Goal: Task Accomplishment & Management: Complete application form

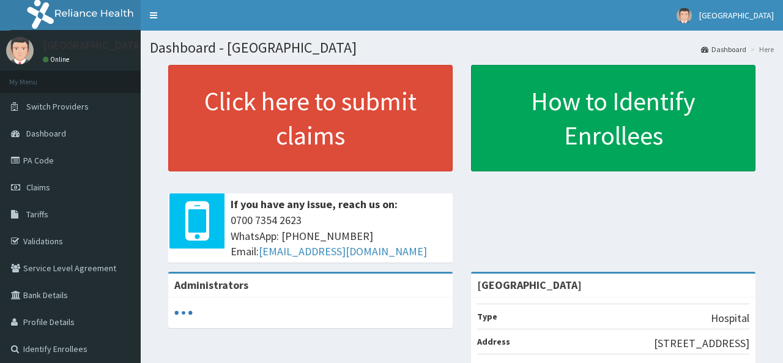
click at [54, 180] on link "Claims" at bounding box center [70, 187] width 141 height 27
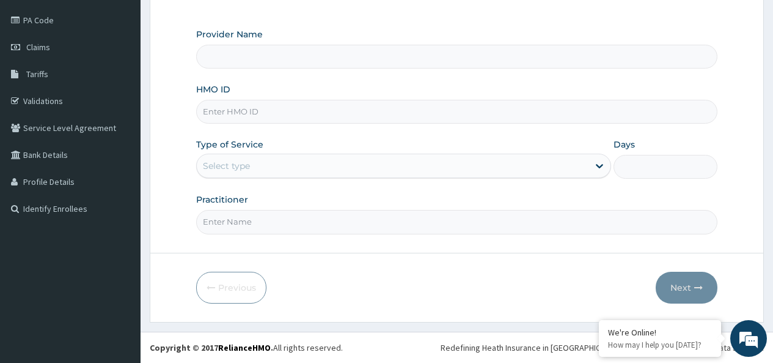
type input "[GEOGRAPHIC_DATA]"
click at [253, 106] on input "HMO ID" at bounding box center [457, 112] width 522 height 24
type input "CRH/10111/B"
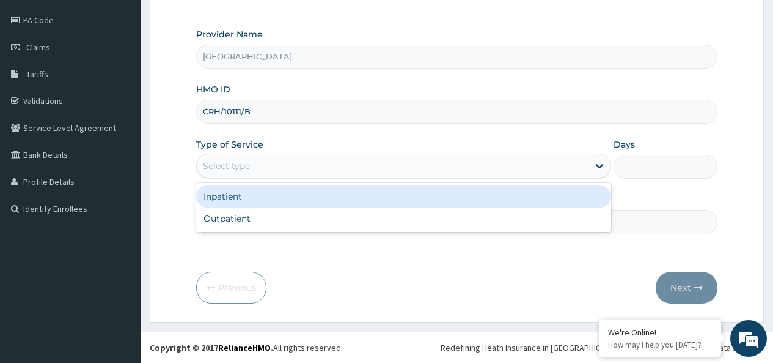
click at [295, 166] on div "Select type" at bounding box center [393, 166] width 392 height 20
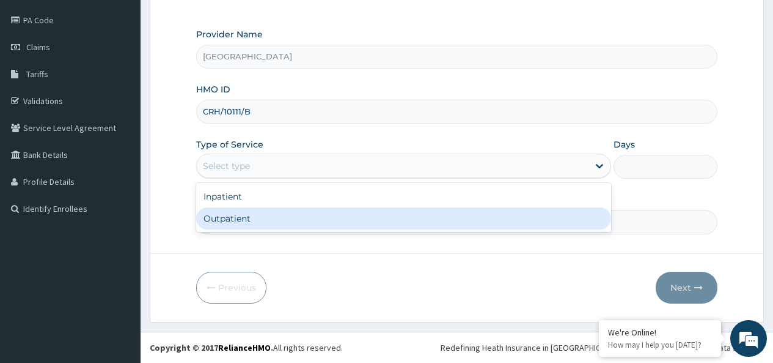
drag, startPoint x: 283, startPoint y: 212, endPoint x: 277, endPoint y: 213, distance: 6.4
click at [282, 212] on div "Outpatient" at bounding box center [403, 218] width 415 height 22
type input "1"
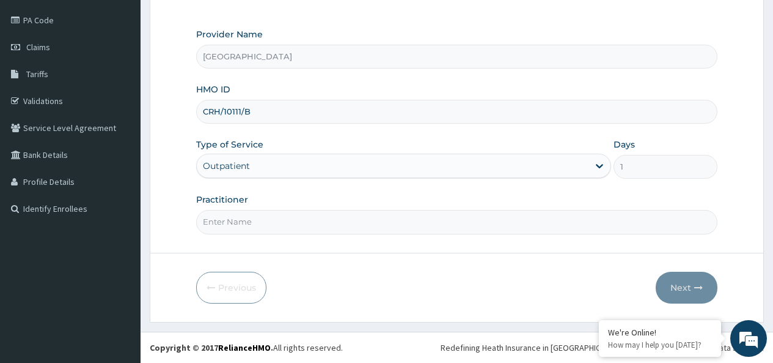
click at [273, 212] on input "Practitioner" at bounding box center [457, 222] width 522 height 24
type input "JIMOH KHADIJAST"
click at [701, 276] on button "Next" at bounding box center [687, 287] width 62 height 32
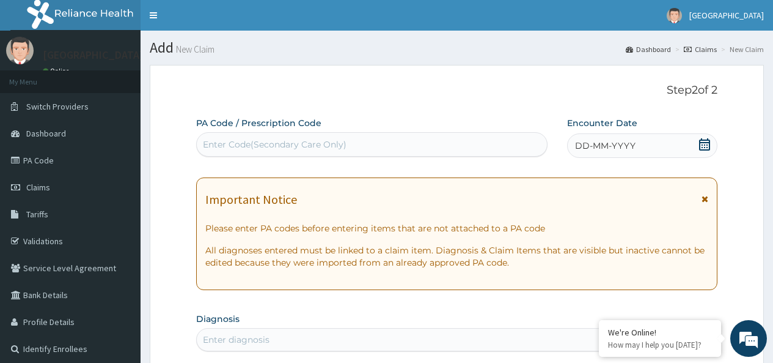
click at [709, 142] on icon at bounding box center [704, 144] width 11 height 12
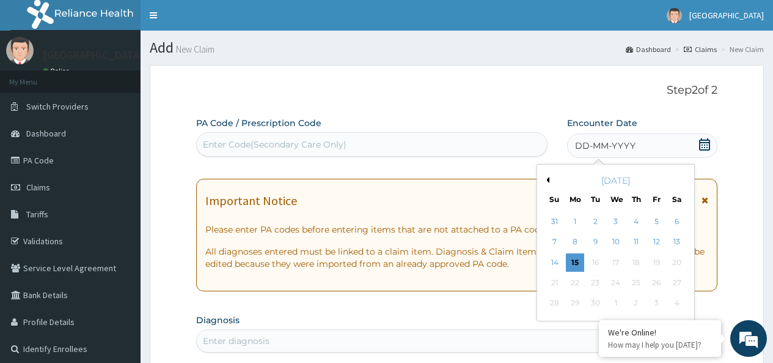
click at [548, 180] on button "Previous Month" at bounding box center [547, 180] width 6 height 6
click at [619, 238] on div "6" at bounding box center [615, 242] width 18 height 18
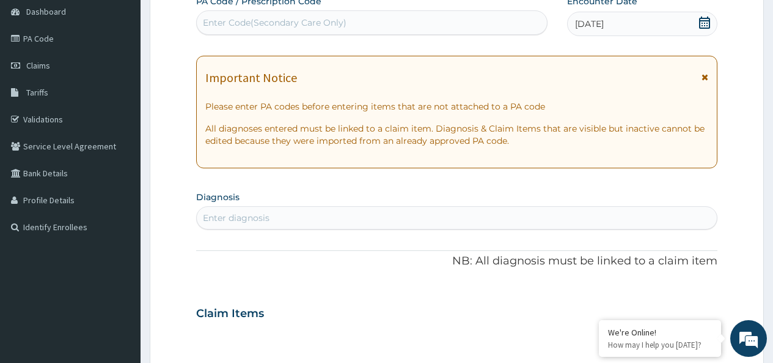
scroll to position [122, 0]
click at [294, 217] on div "Enter diagnosis" at bounding box center [457, 217] width 520 height 20
type input "I"
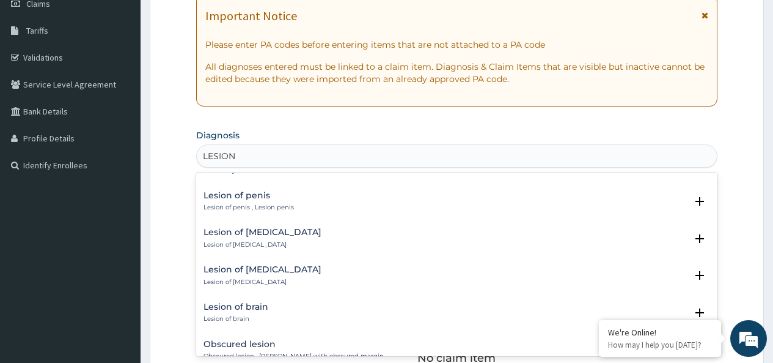
scroll to position [1004, 0]
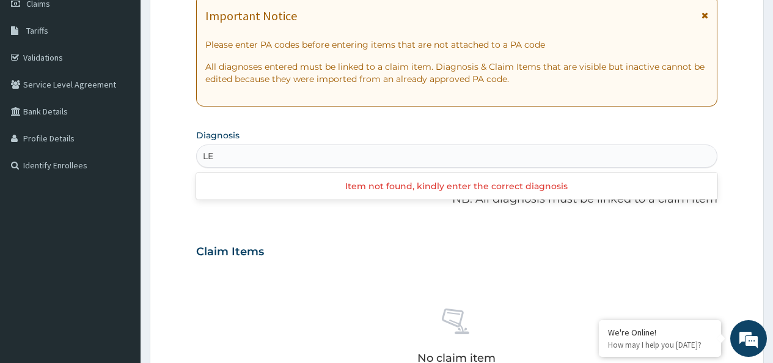
type input "L"
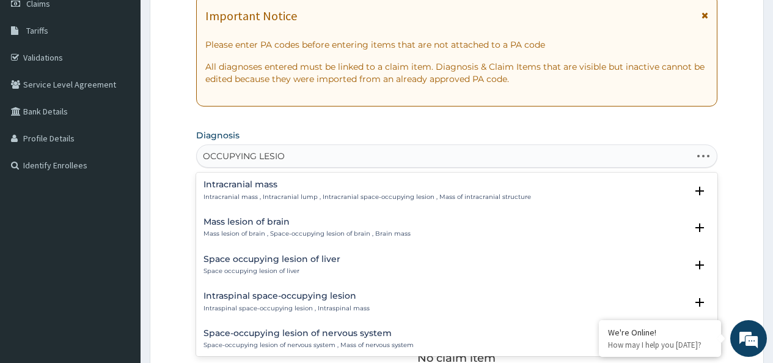
type input "OCCUPYING LESION"
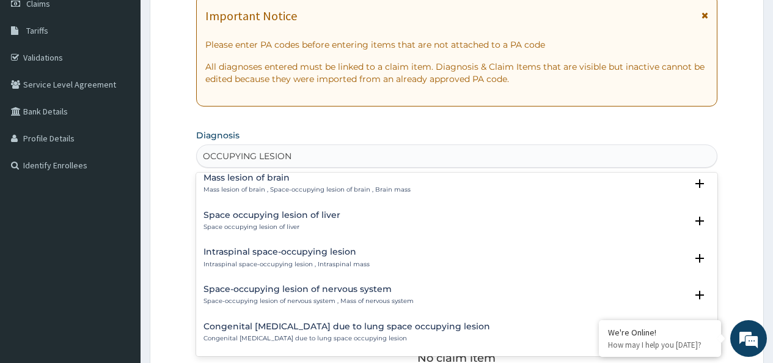
scroll to position [0, 0]
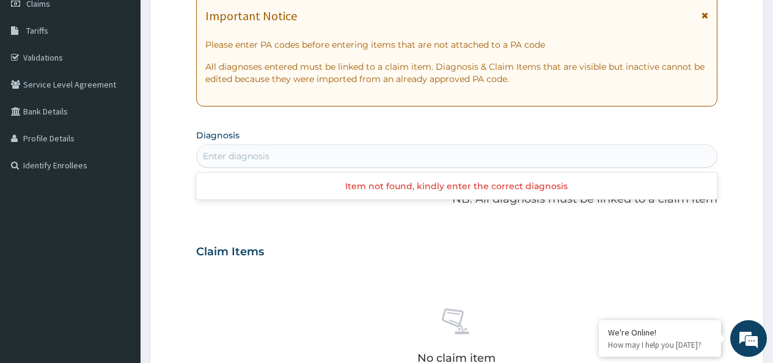
drag, startPoint x: 302, startPoint y: 157, endPoint x: 197, endPoint y: 157, distance: 105.2
click at [197, 157] on div "Enter diagnosis" at bounding box center [457, 156] width 520 height 20
type input "LESION"
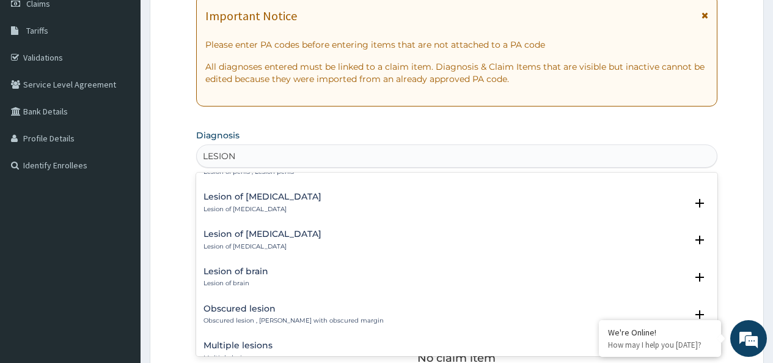
scroll to position [1223, 0]
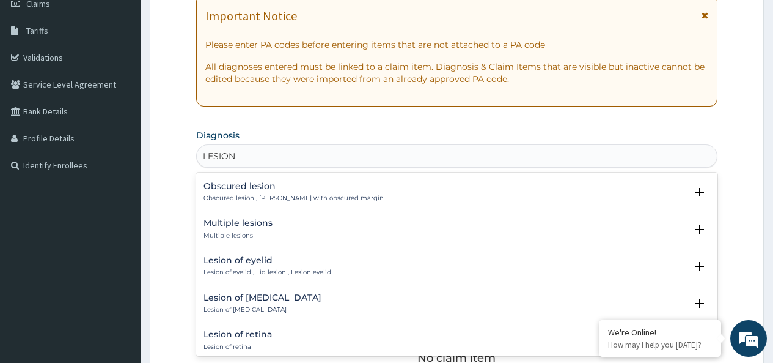
click at [267, 232] on p "Multiple lesions" at bounding box center [238, 235] width 69 height 9
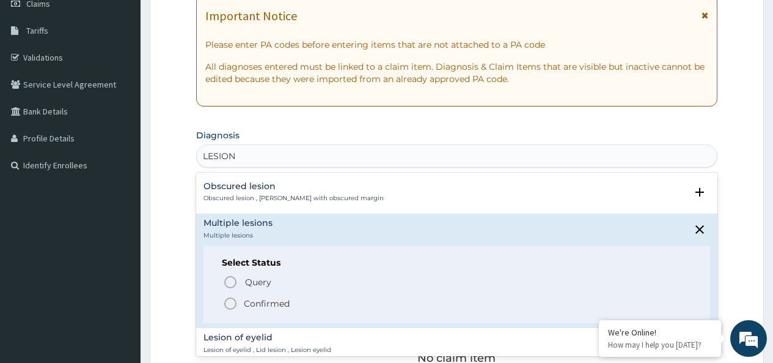
click at [257, 298] on p "Confirmed" at bounding box center [267, 303] width 46 height 12
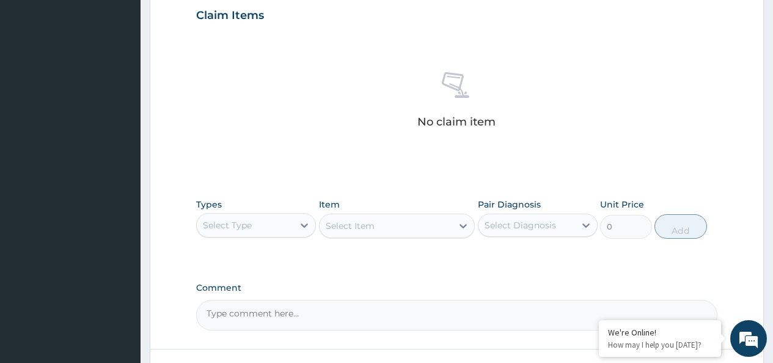
scroll to position [428, 0]
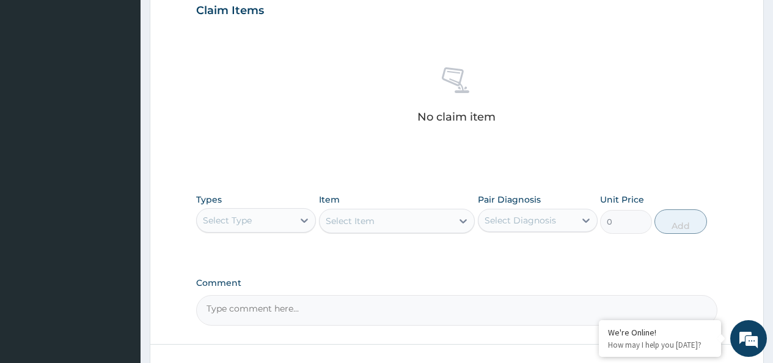
click at [238, 221] on div "Select Type" at bounding box center [227, 220] width 49 height 12
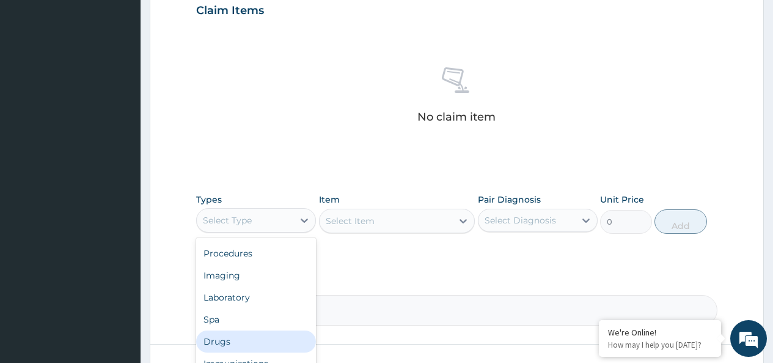
click at [237, 340] on div "Drugs" at bounding box center [256, 341] width 120 height 22
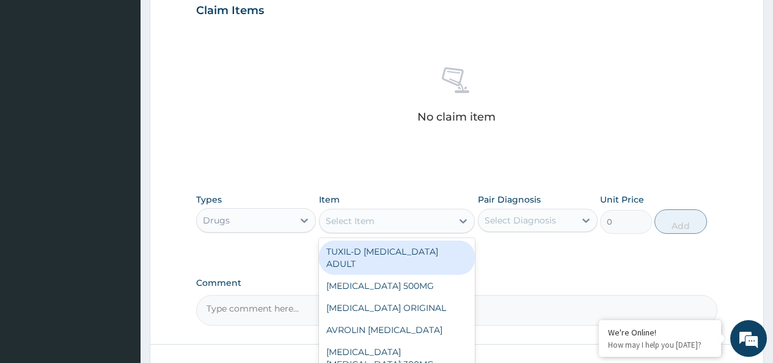
click at [364, 220] on div "Select Item" at bounding box center [350, 221] width 49 height 12
type input "AMIT"
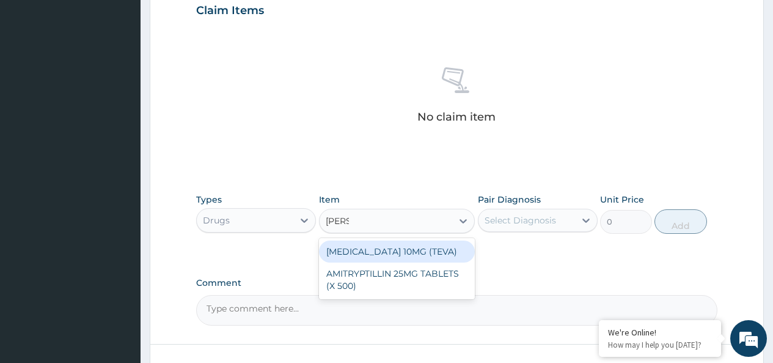
click at [384, 251] on div "AMITRIPTYLINE 10MG (TEVA)" at bounding box center [397, 251] width 157 height 22
type input "48.07"
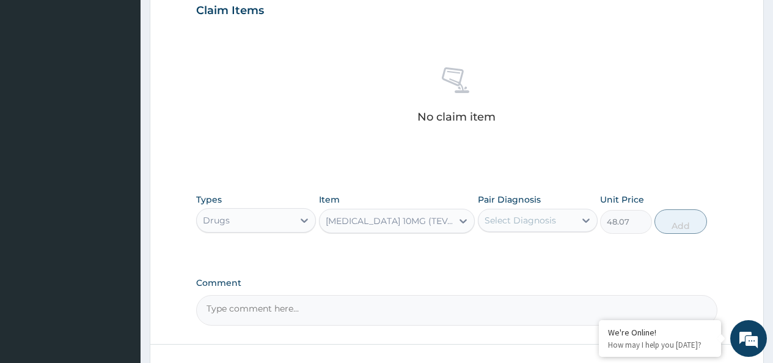
click at [544, 223] on div "Select Diagnosis" at bounding box center [521, 220] width 72 height 12
click at [532, 251] on label "Multiple lesions" at bounding box center [532, 250] width 69 height 12
checkbox input "true"
click at [673, 222] on button "Add" at bounding box center [681, 221] width 52 height 24
type input "0"
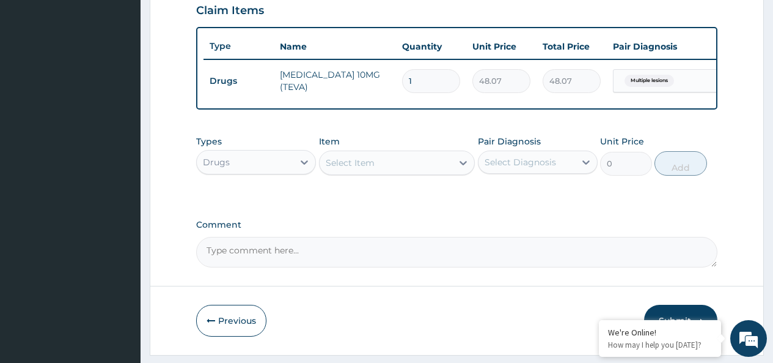
type input "14"
type input "672.98"
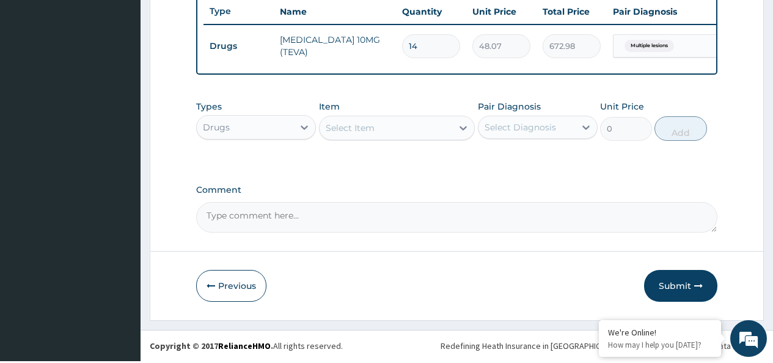
scroll to position [470, 0]
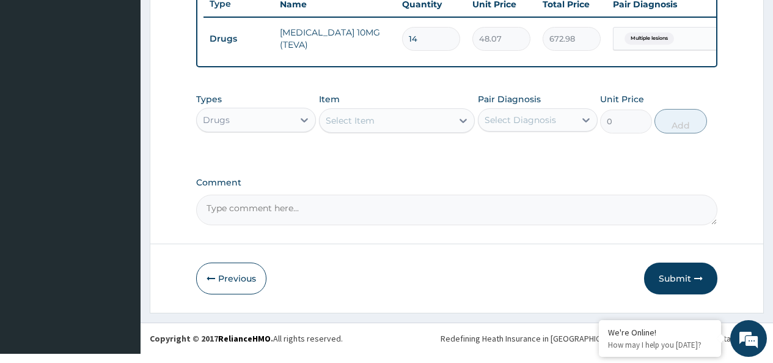
type input "14"
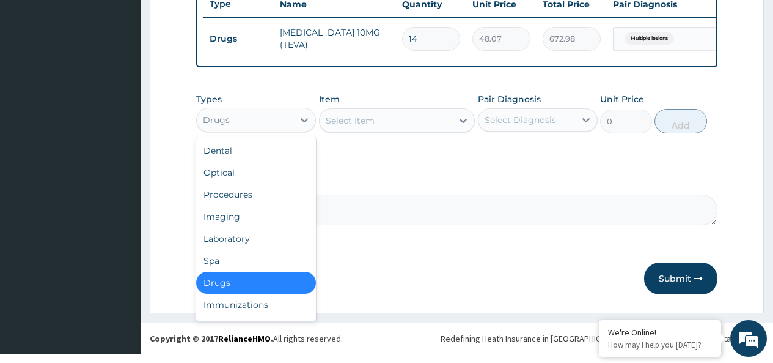
click at [258, 123] on div "Drugs" at bounding box center [245, 120] width 97 height 20
click at [249, 205] on div "Procedures" at bounding box center [256, 194] width 120 height 22
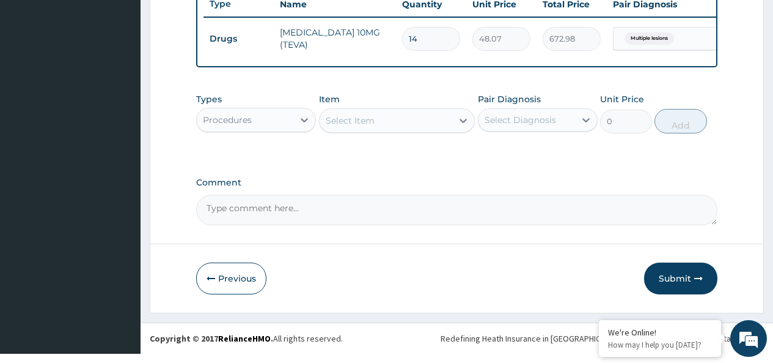
click at [367, 127] on div "Select Item" at bounding box center [350, 120] width 49 height 12
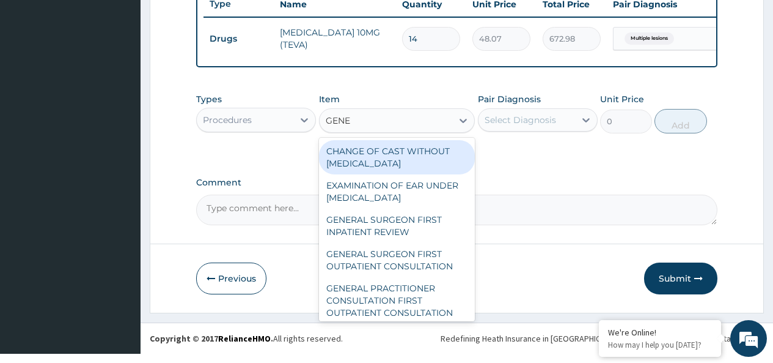
type input "GENER"
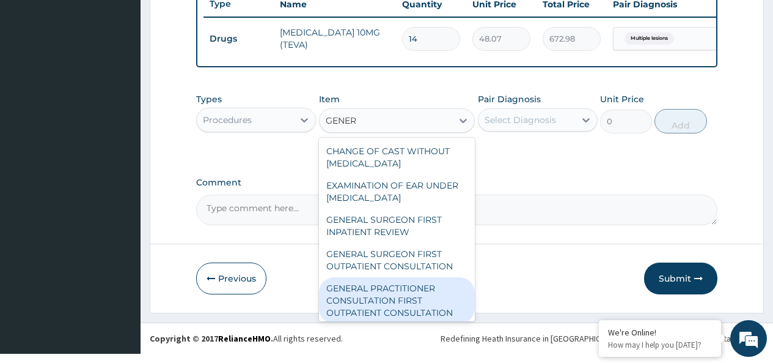
click at [418, 307] on div "GENERAL PRACTITIONER CONSULTATION FIRST OUTPATIENT CONSULTATION" at bounding box center [397, 300] width 157 height 46
type input "3795"
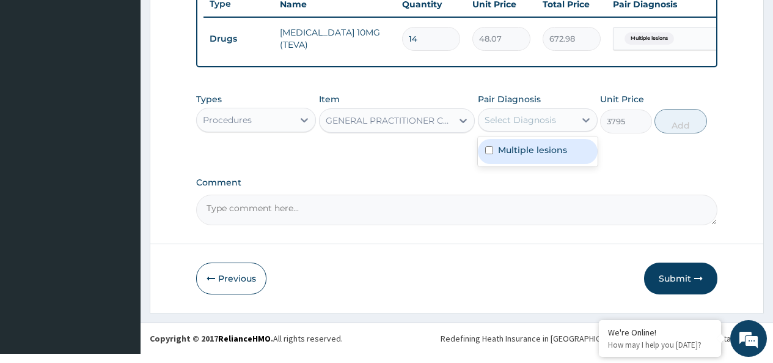
click at [528, 126] on div "Select Diagnosis" at bounding box center [521, 120] width 72 height 12
drag, startPoint x: 511, startPoint y: 160, endPoint x: 590, endPoint y: 153, distance: 79.8
click at [515, 156] on label "Multiple lesions" at bounding box center [532, 150] width 69 height 12
checkbox input "true"
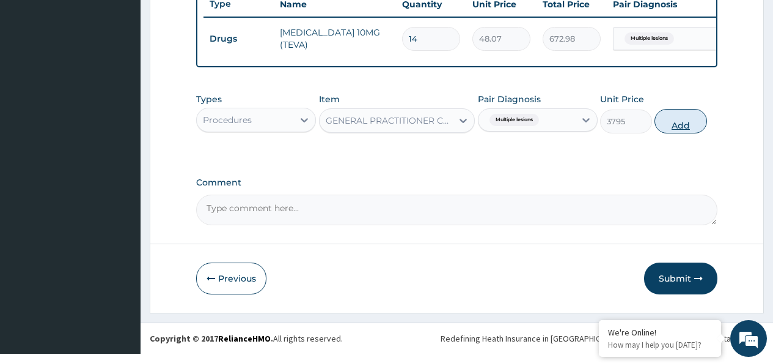
click at [660, 133] on button "Add" at bounding box center [681, 121] width 52 height 24
type input "0"
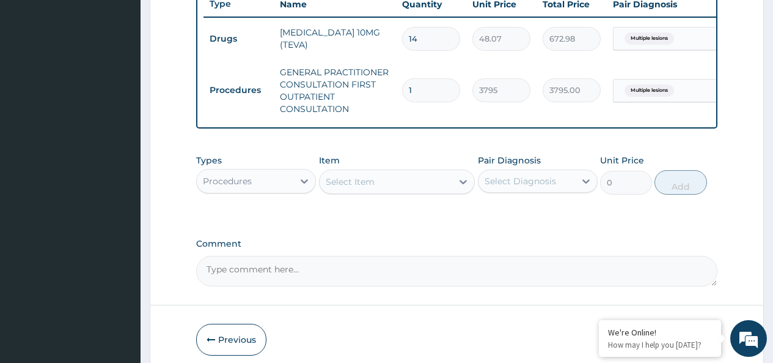
scroll to position [531, 0]
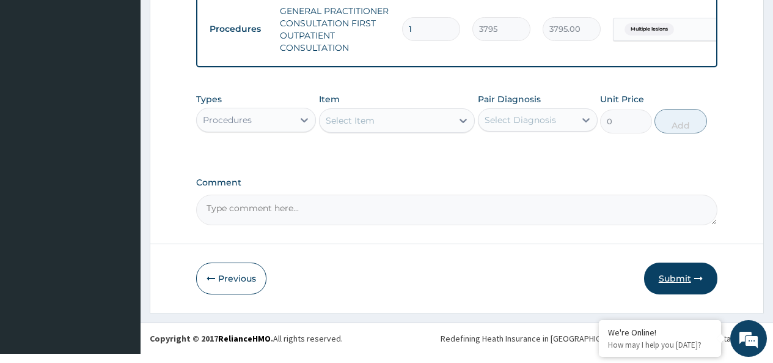
click at [690, 285] on button "Submit" at bounding box center [680, 278] width 73 height 32
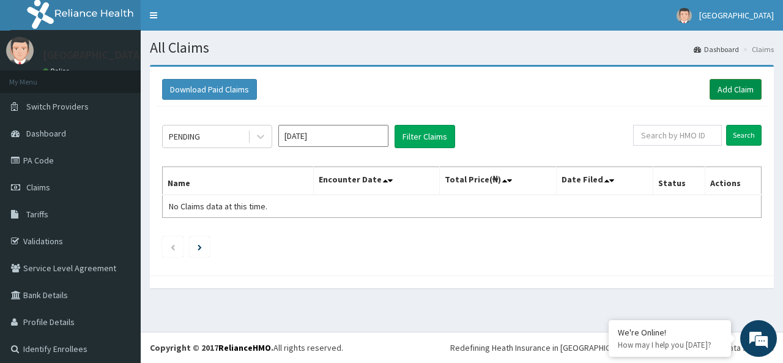
click at [723, 87] on link "Add Claim" at bounding box center [735, 89] width 52 height 21
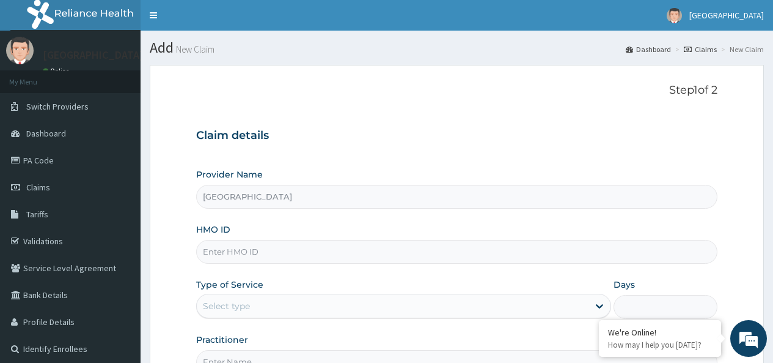
click at [329, 192] on input "[GEOGRAPHIC_DATA]" at bounding box center [457, 197] width 522 height 24
click at [305, 256] on input "HMO ID" at bounding box center [457, 252] width 522 height 24
type input "SOG/10031/A"
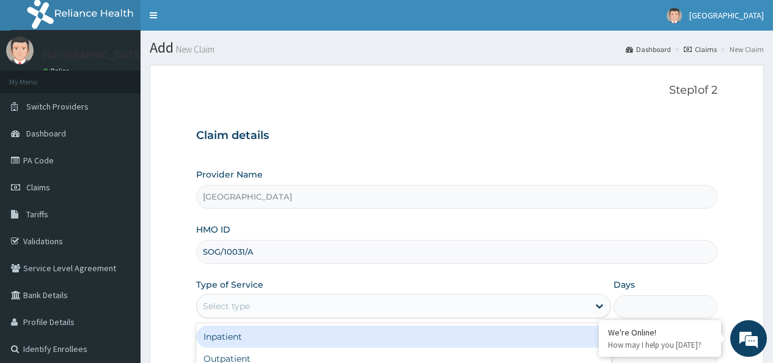
click at [306, 303] on div "Select type" at bounding box center [393, 306] width 392 height 20
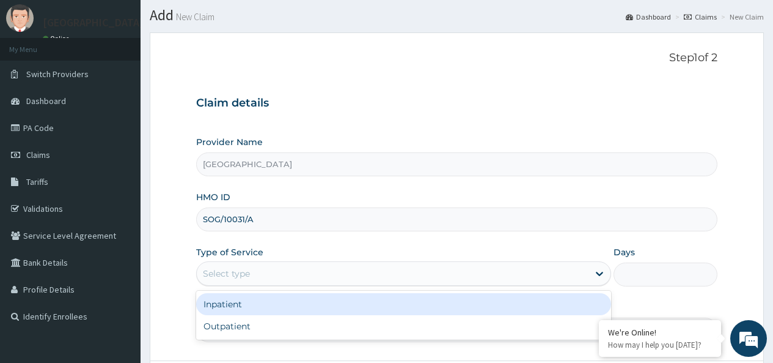
scroll to position [61, 0]
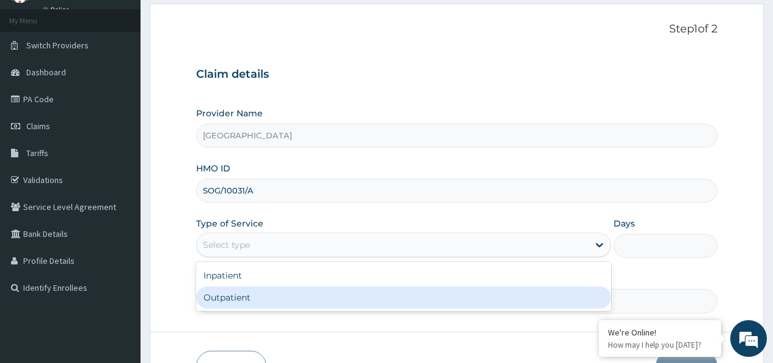
click at [248, 292] on div "Outpatient" at bounding box center [403, 297] width 415 height 22
type input "1"
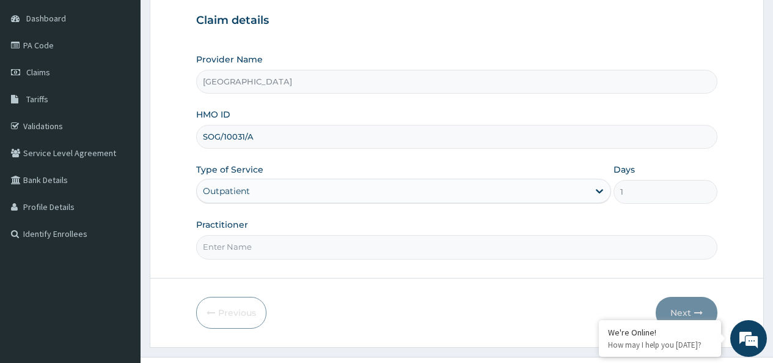
scroll to position [140, 0]
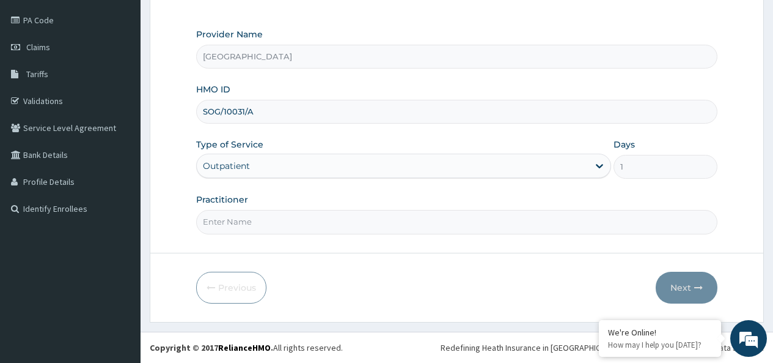
drag, startPoint x: 267, startPoint y: 212, endPoint x: 265, endPoint y: 221, distance: 9.4
click at [267, 213] on input "Practitioner" at bounding box center [457, 222] width 522 height 24
type input "OKPECHI HAPPINESS"
click at [688, 291] on button "Next" at bounding box center [687, 287] width 62 height 32
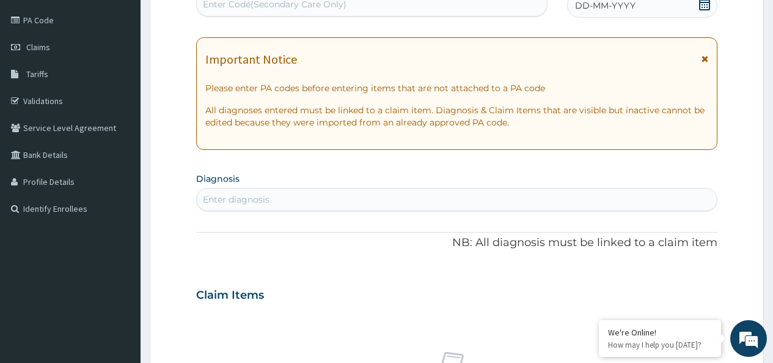
click at [343, 199] on div "Enter diagnosis" at bounding box center [457, 200] width 520 height 20
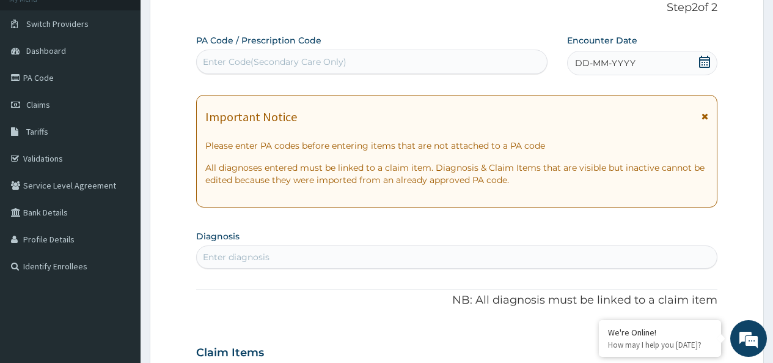
scroll to position [18, 0]
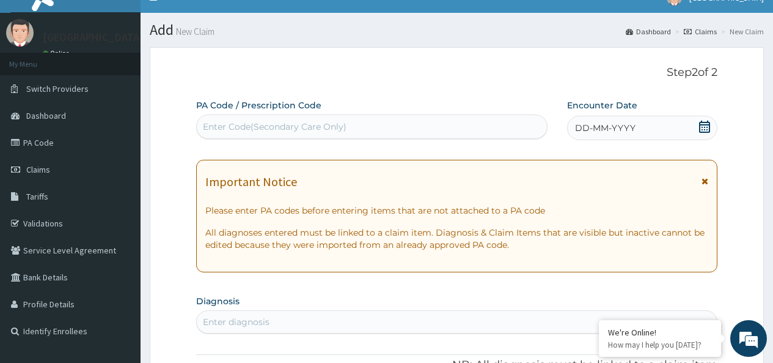
click at [705, 130] on icon at bounding box center [705, 126] width 12 height 12
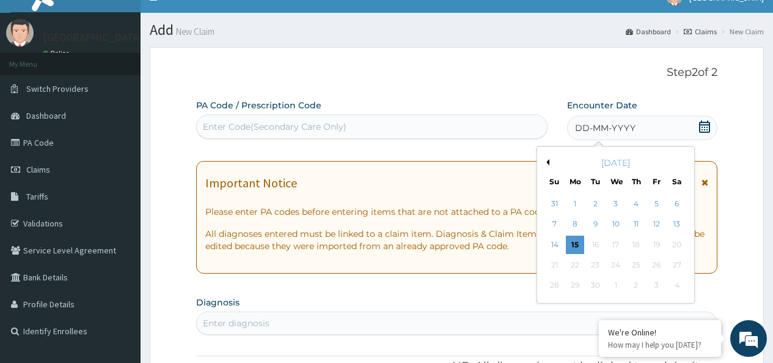
click at [545, 160] on button "Previous Month" at bounding box center [547, 162] width 6 height 6
click at [640, 227] on div "7" at bounding box center [636, 224] width 18 height 18
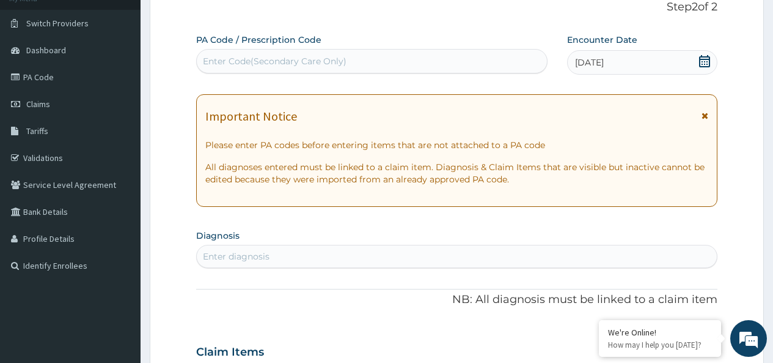
scroll to position [140, 0]
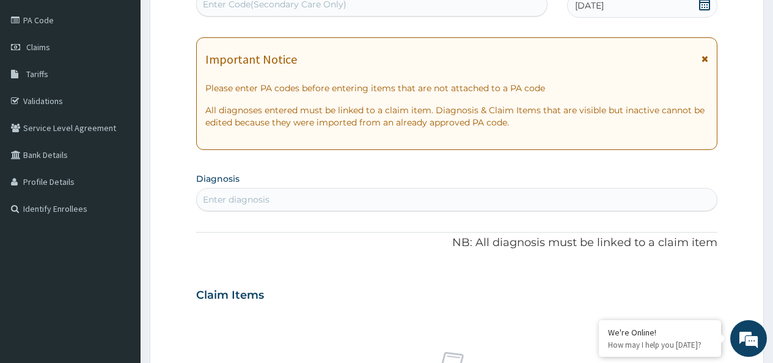
click at [288, 205] on div "Enter diagnosis" at bounding box center [457, 200] width 520 height 20
type input "J"
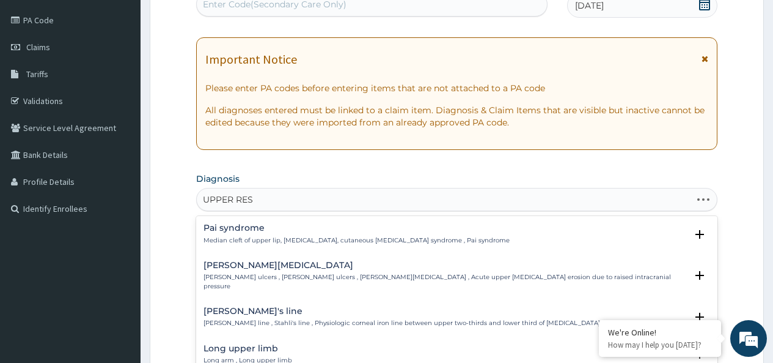
type input "UPPER RESP"
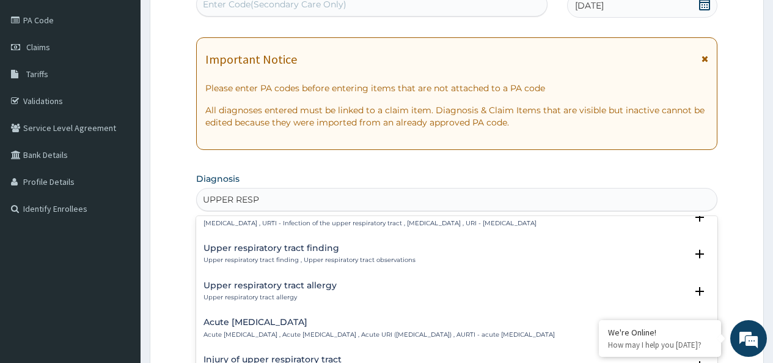
scroll to position [0, 0]
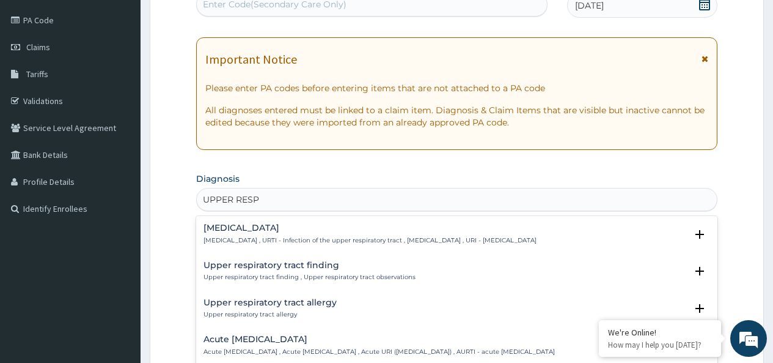
click at [265, 273] on p "Upper respiratory tract finding , Upper respiratory tract observations" at bounding box center [310, 277] width 212 height 9
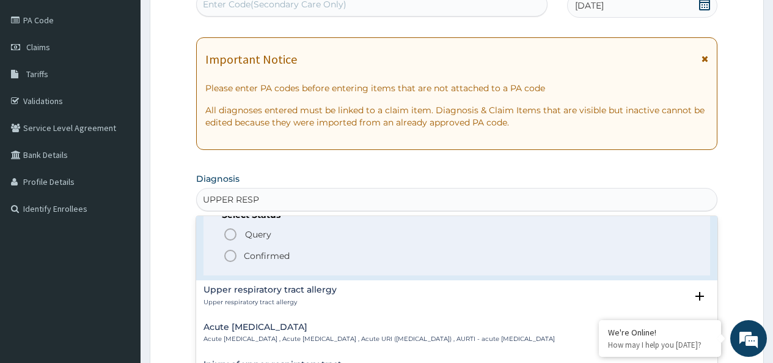
scroll to position [122, 0]
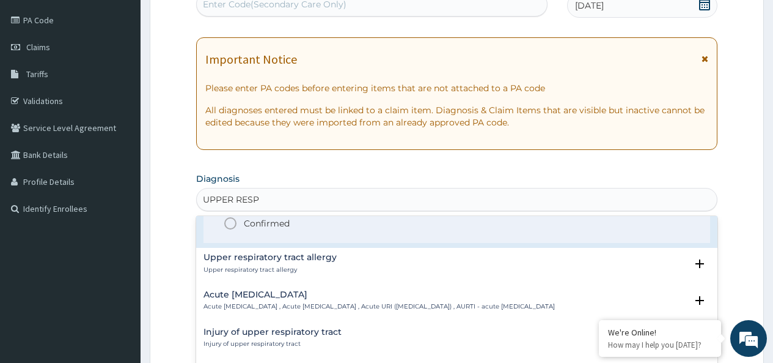
click at [289, 304] on p "Acute upper respiratory infection , Acute upper respiratory tract infection , A…" at bounding box center [380, 306] width 352 height 9
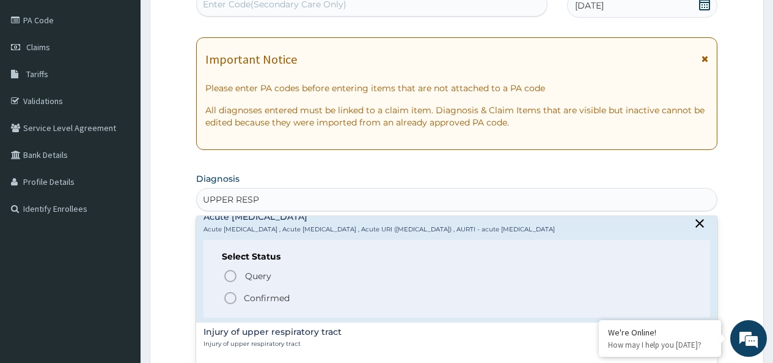
click at [266, 302] on p "Confirmed" at bounding box center [267, 298] width 46 height 12
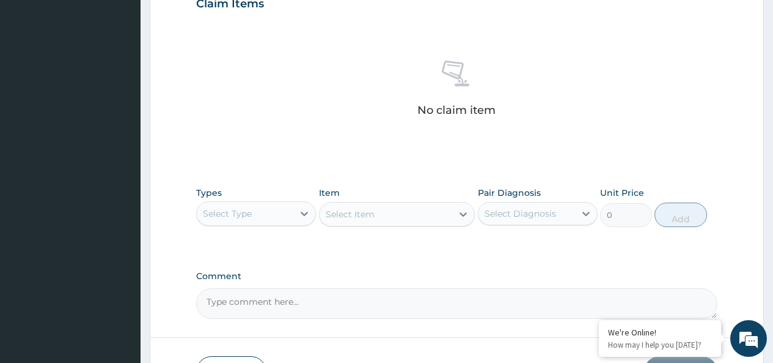
scroll to position [446, 0]
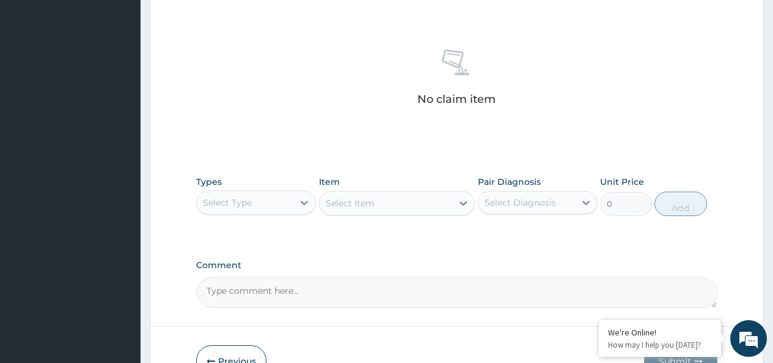
click at [269, 207] on div "Select Type" at bounding box center [245, 203] width 97 height 20
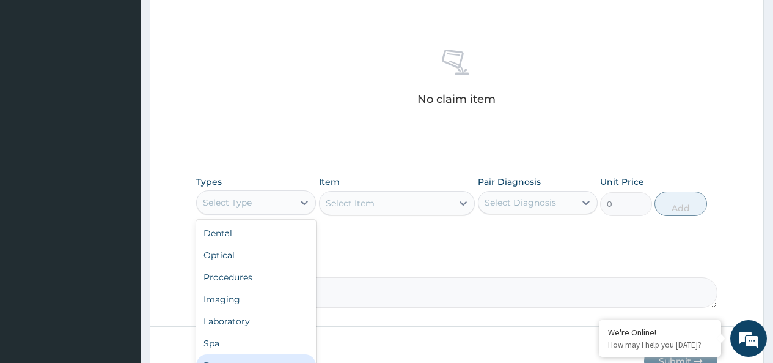
scroll to position [42, 0]
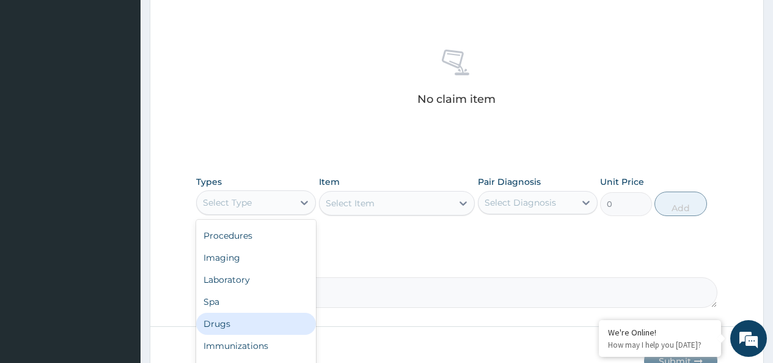
click at [239, 322] on div "Drugs" at bounding box center [256, 323] width 120 height 22
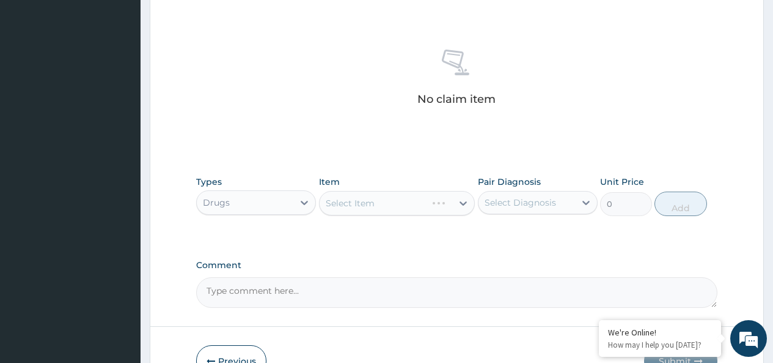
click at [367, 204] on div "Select Item" at bounding box center [397, 203] width 157 height 24
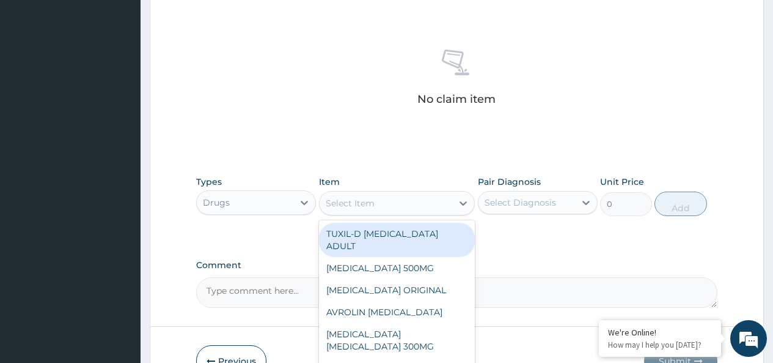
click at [369, 204] on div "Select Item" at bounding box center [350, 203] width 49 height 12
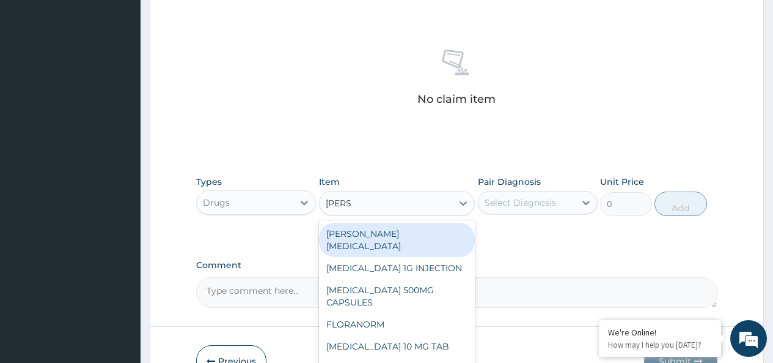
type input "LORAT"
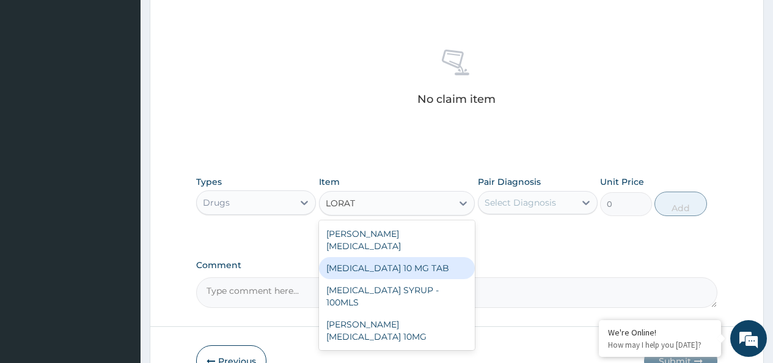
click at [397, 260] on div "LORATADINE 10 MG TAB" at bounding box center [397, 268] width 157 height 22
type input "63.25"
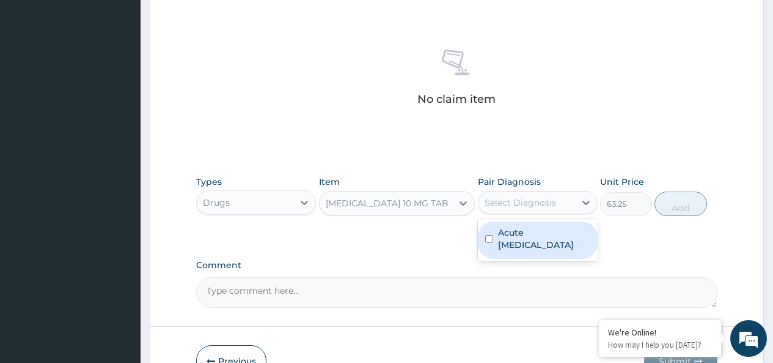
click at [530, 205] on div "Select Diagnosis" at bounding box center [521, 202] width 72 height 12
drag, startPoint x: 518, startPoint y: 232, endPoint x: 610, endPoint y: 233, distance: 92.3
click at [532, 232] on label "Acute upper respiratory infection" at bounding box center [544, 238] width 92 height 24
checkbox input "true"
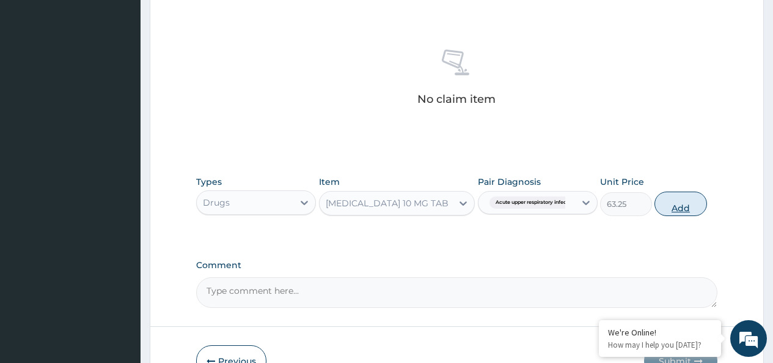
click at [675, 208] on button "Add" at bounding box center [681, 203] width 52 height 24
type input "0"
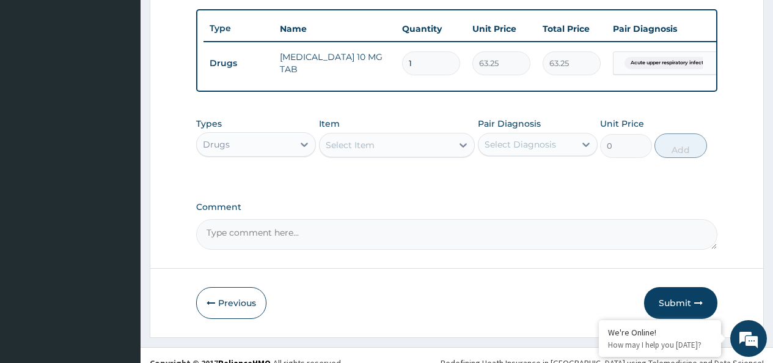
scroll to position [385, 0]
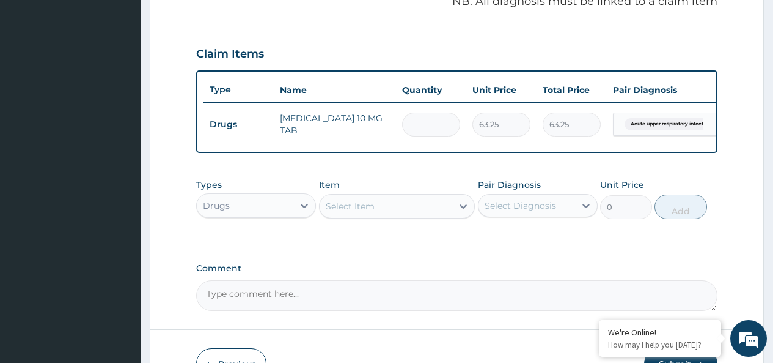
type input "0.00"
type input "3"
type input "189.75"
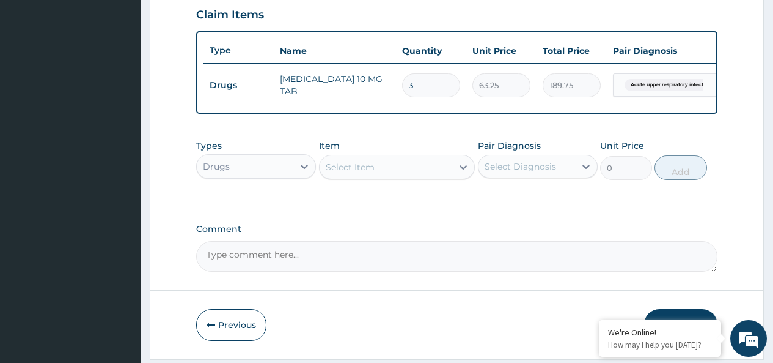
scroll to position [446, 0]
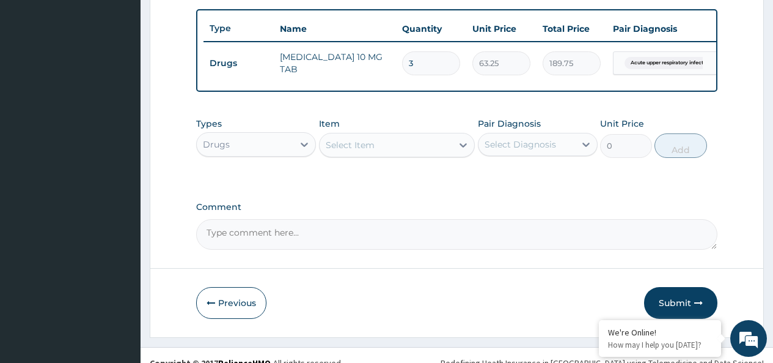
type input "3"
click at [361, 151] on div "Select Item" at bounding box center [350, 145] width 49 height 12
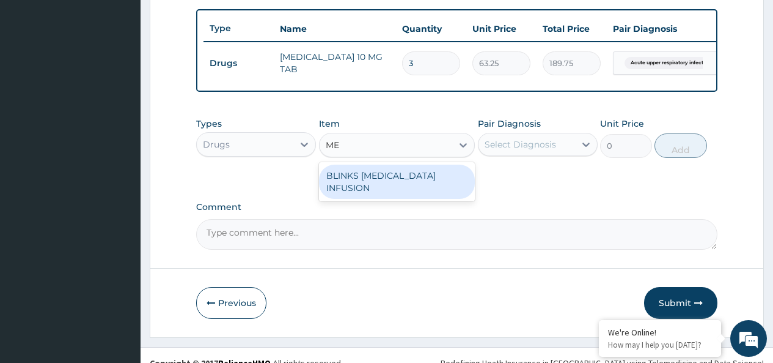
type input "M"
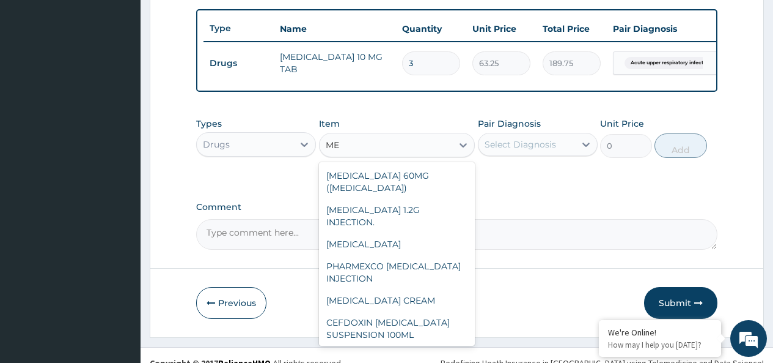
type input "M"
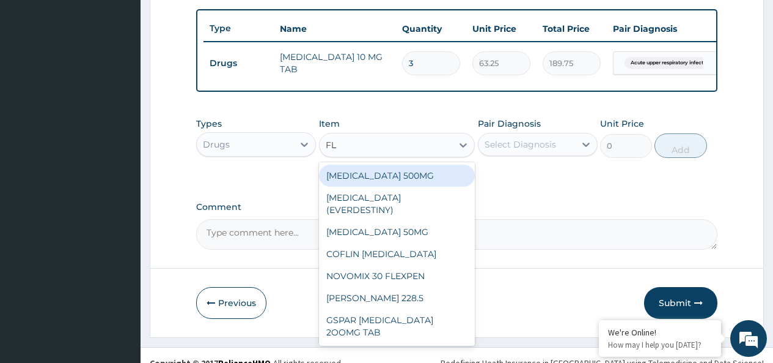
type input "FLA"
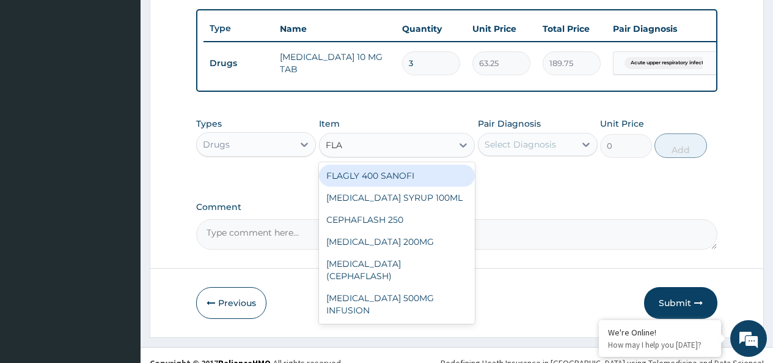
click at [397, 186] on div "FLAGLY 400 SANOFI" at bounding box center [397, 175] width 157 height 22
type input "75.9"
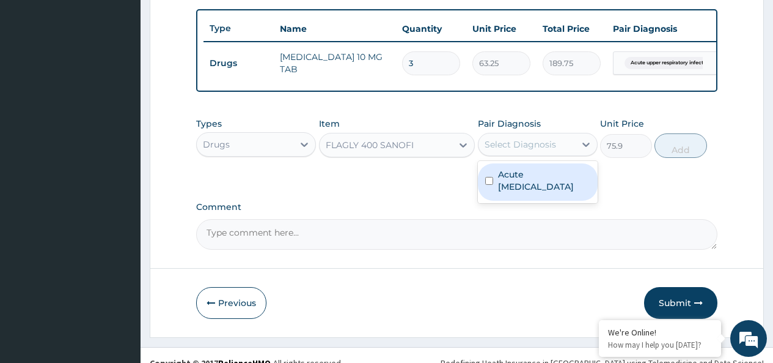
click at [522, 150] on div "Select Diagnosis" at bounding box center [521, 144] width 72 height 12
click at [520, 188] on label "Acute upper respiratory infection" at bounding box center [544, 180] width 92 height 24
checkbox input "true"
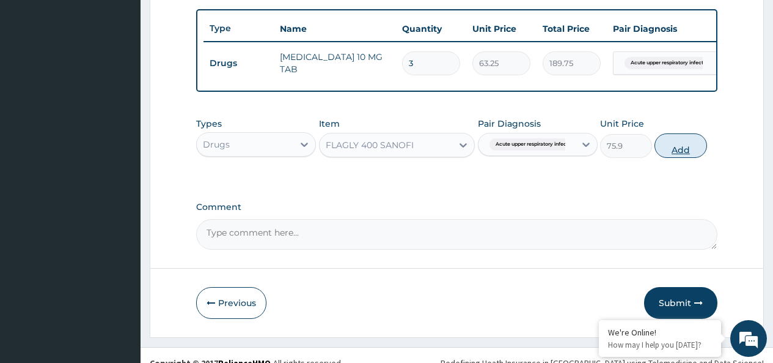
click at [678, 158] on button "Add" at bounding box center [681, 145] width 52 height 24
type input "0"
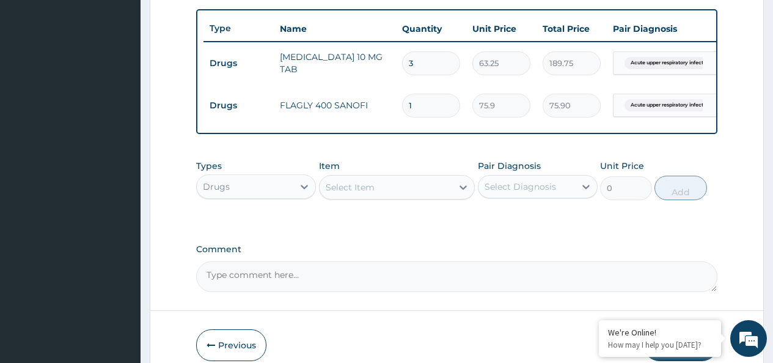
type input "14"
type input "1062.60"
type input "14"
click at [371, 193] on div "Select Item" at bounding box center [350, 187] width 49 height 12
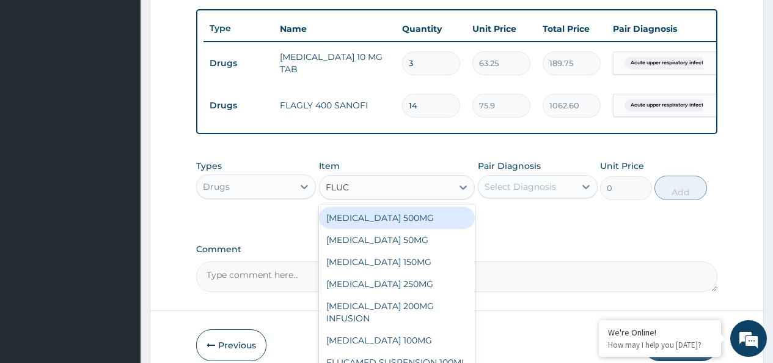
type input "FLUCO"
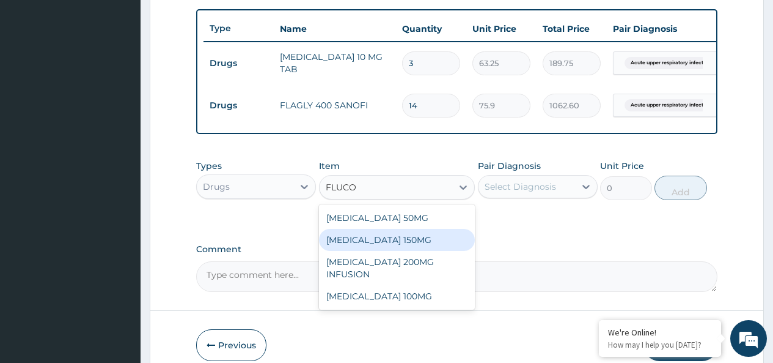
click at [413, 249] on div "FLUCONAZOLE 150MG" at bounding box center [397, 240] width 157 height 22
type input "1644.5"
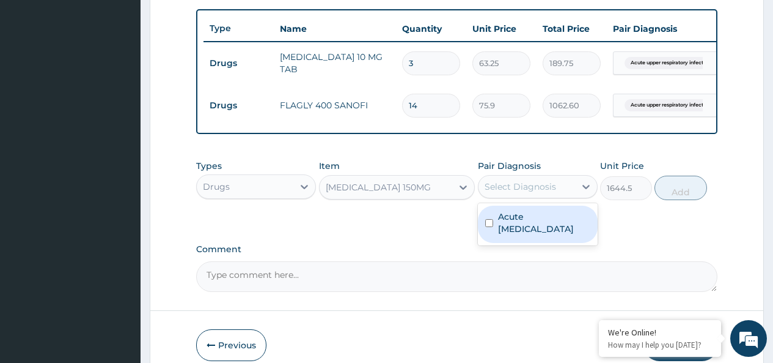
click at [525, 193] on div "Select Diagnosis" at bounding box center [521, 186] width 72 height 12
click at [531, 231] on label "Acute upper respiratory infection" at bounding box center [544, 222] width 92 height 24
checkbox input "true"
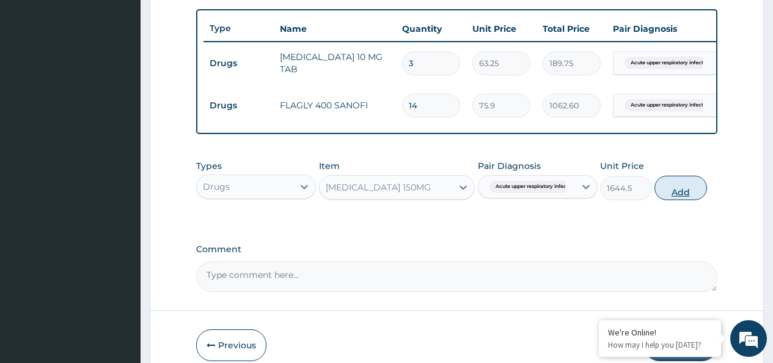
click at [674, 200] on button "Add" at bounding box center [681, 187] width 52 height 24
type input "0"
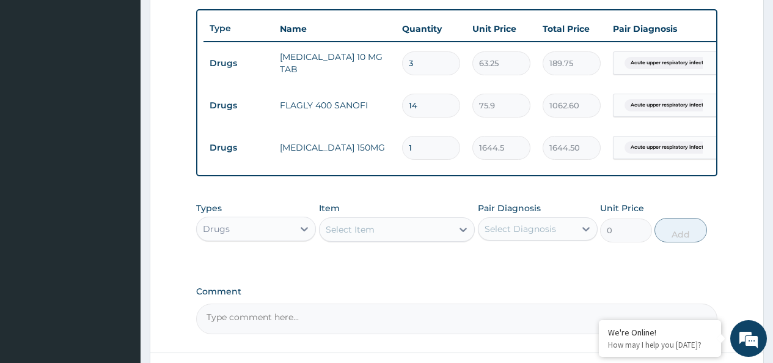
type input "10"
type input "16445.00"
type input "10"
click at [309, 235] on icon at bounding box center [304, 229] width 12 height 12
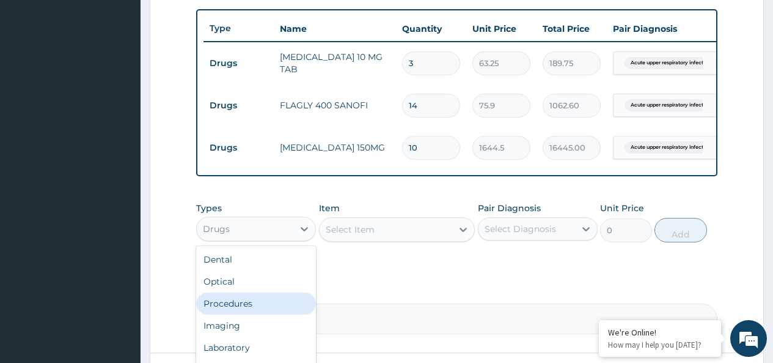
scroll to position [42, 0]
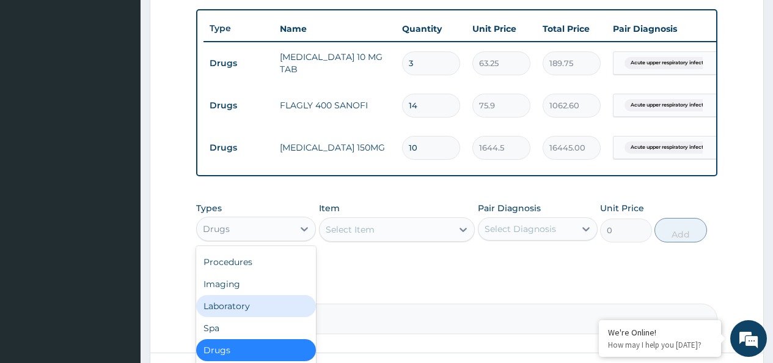
click at [254, 316] on div "Laboratory" at bounding box center [256, 306] width 120 height 22
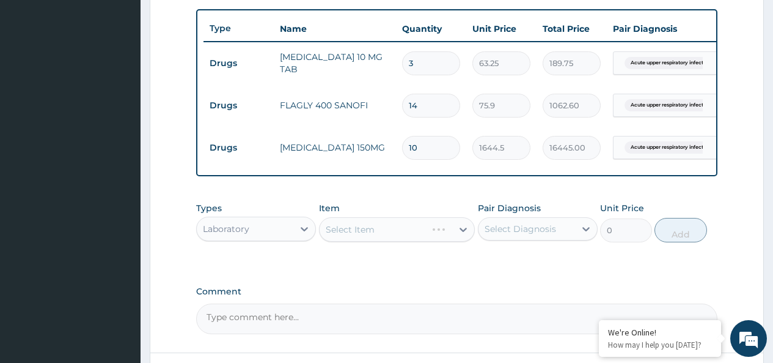
click at [386, 241] on div "Select Item" at bounding box center [397, 229] width 157 height 24
click at [400, 239] on div "Select Item" at bounding box center [386, 229] width 133 height 20
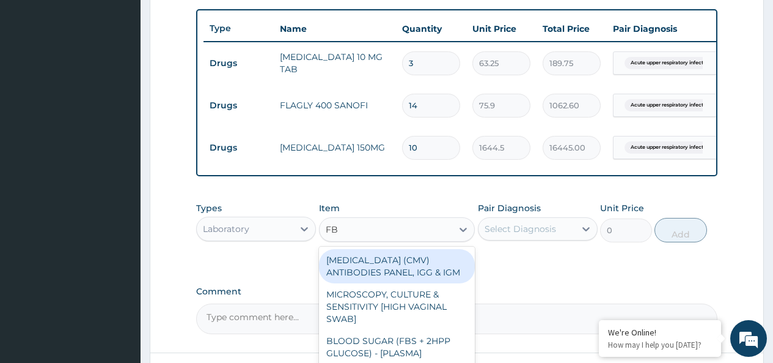
type input "FBC"
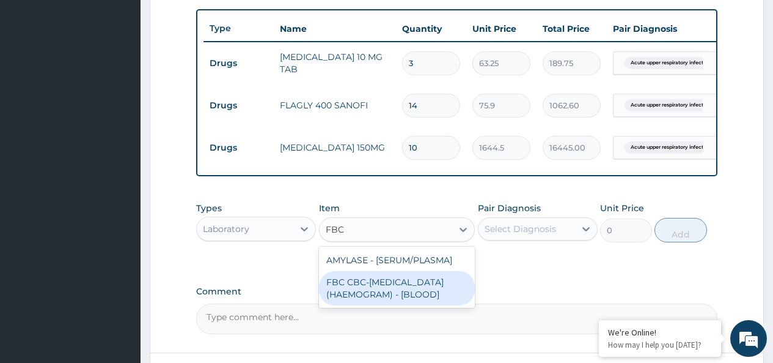
drag, startPoint x: 415, startPoint y: 297, endPoint x: 427, endPoint y: 284, distance: 17.3
click at [415, 293] on div "FBC CBC-COMPLETE BLOOD COUNT (HAEMOGRAM) - [BLOOD]" at bounding box center [397, 288] width 157 height 34
type input "4600"
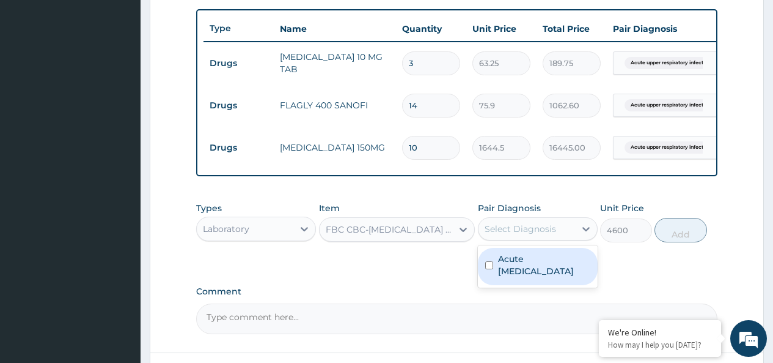
click at [522, 233] on div "Select Diagnosis" at bounding box center [521, 229] width 72 height 12
drag, startPoint x: 533, startPoint y: 275, endPoint x: 589, endPoint y: 246, distance: 63.4
click at [537, 274] on label "Acute upper respiratory infection" at bounding box center [544, 265] width 92 height 24
checkbox input "true"
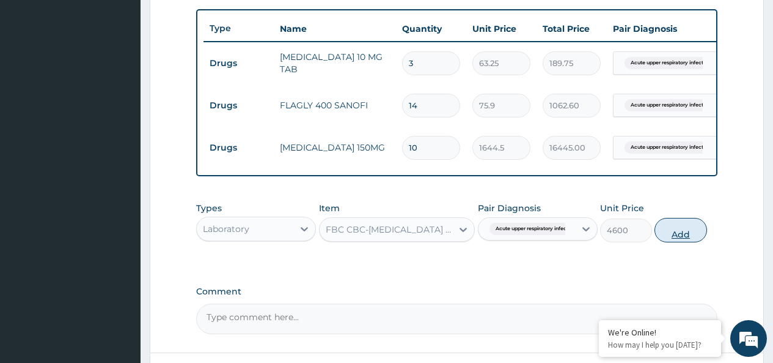
click at [683, 242] on button "Add" at bounding box center [681, 230] width 52 height 24
type input "0"
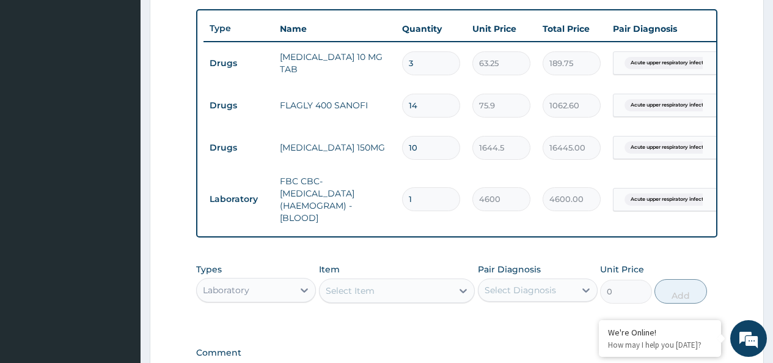
click at [389, 298] on div "Select Item" at bounding box center [386, 291] width 133 height 20
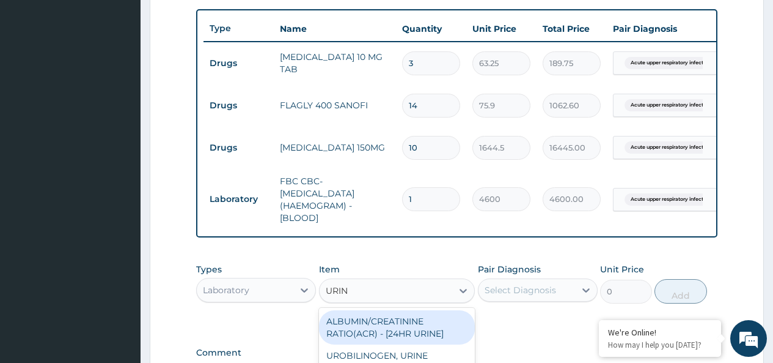
type input "URINA"
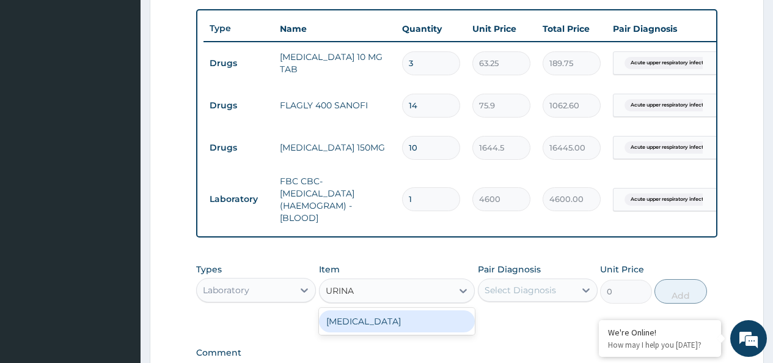
drag, startPoint x: 398, startPoint y: 336, endPoint x: 501, endPoint y: 309, distance: 106.6
click at [399, 332] on div "URINALYSIS" at bounding box center [397, 321] width 157 height 22
type input "1725"
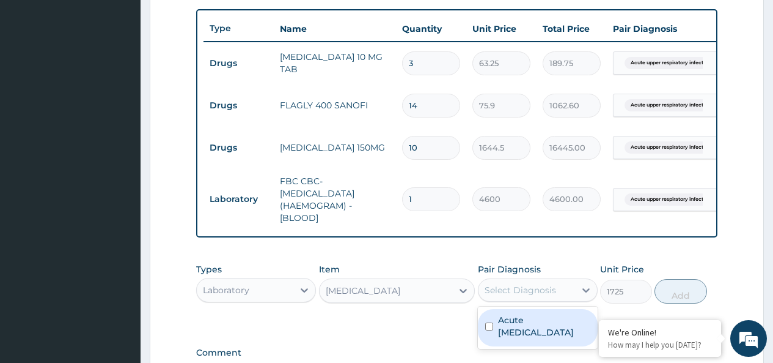
click at [523, 296] on div "Select Diagnosis" at bounding box center [521, 290] width 72 height 12
drag, startPoint x: 520, startPoint y: 329, endPoint x: 572, endPoint y: 319, distance: 53.6
click at [526, 328] on label "Acute upper respiratory infection" at bounding box center [544, 326] width 92 height 24
checkbox input "true"
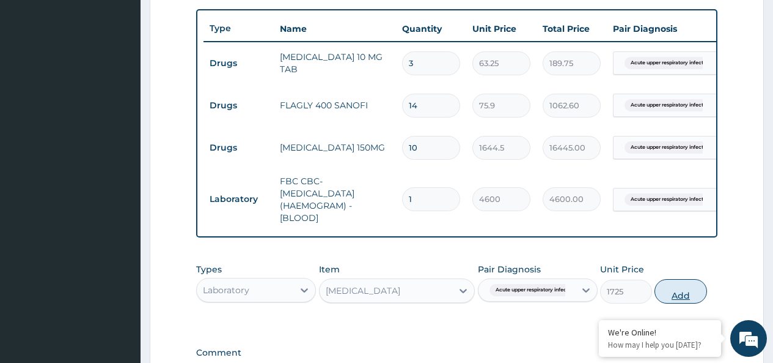
click at [684, 298] on button "Add" at bounding box center [681, 291] width 52 height 24
type input "0"
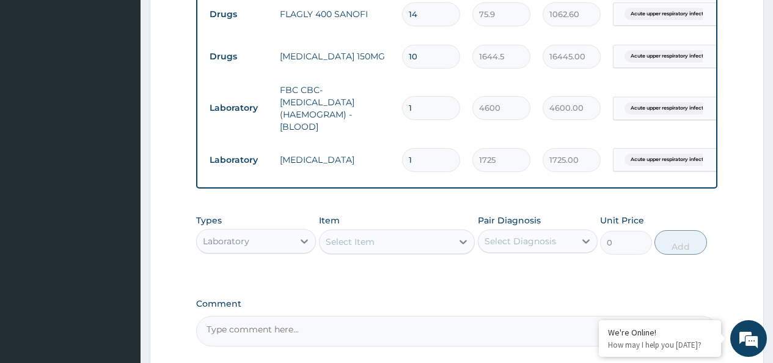
scroll to position [568, 0]
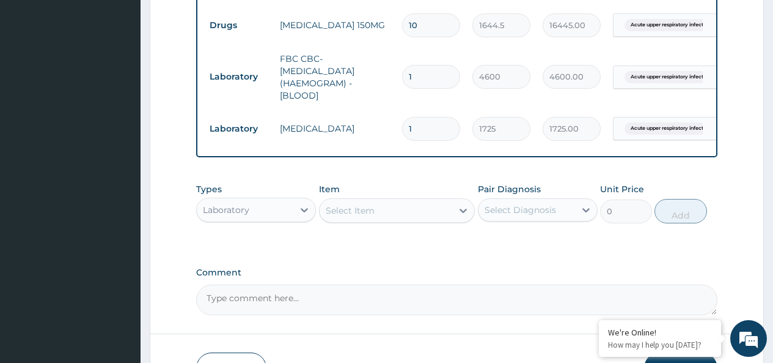
click at [245, 216] on div "Laboratory" at bounding box center [226, 210] width 46 height 12
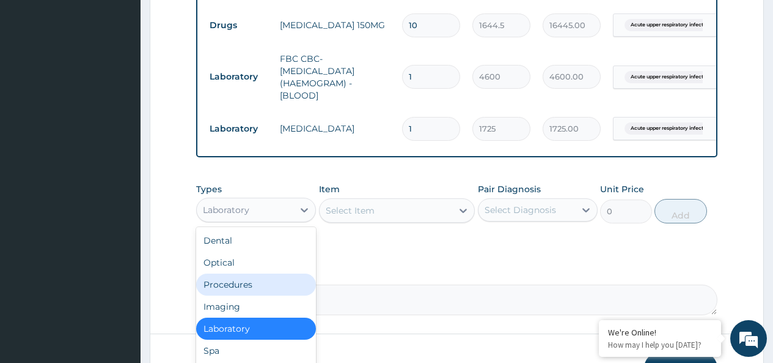
click at [238, 287] on div "Procedures" at bounding box center [256, 284] width 120 height 22
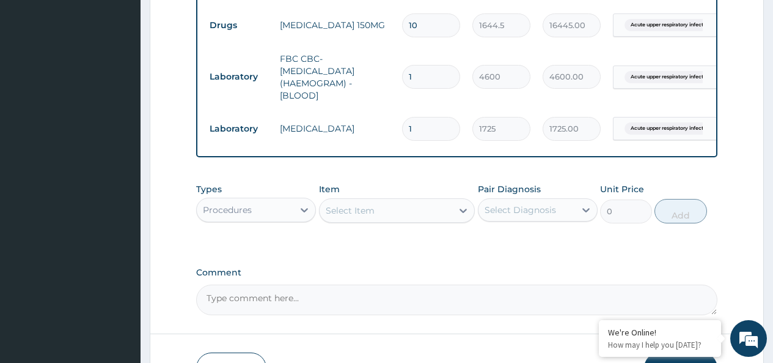
click at [374, 216] on div "Select Item" at bounding box center [350, 210] width 49 height 12
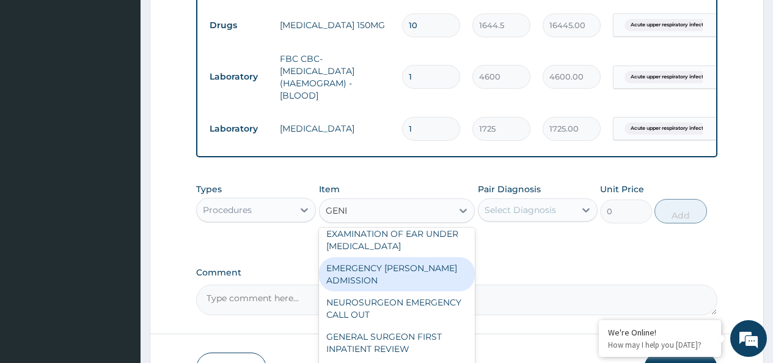
scroll to position [42, 0]
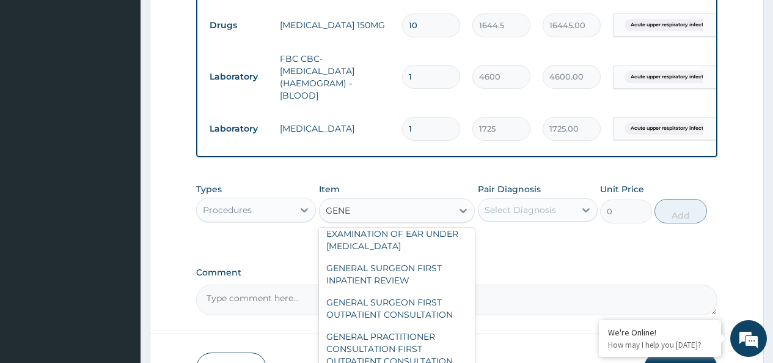
type input "GENER"
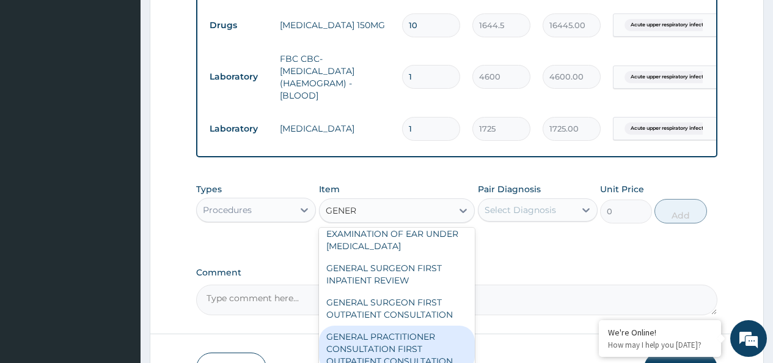
click at [400, 354] on div "GENERAL PRACTITIONER CONSULTATION FIRST OUTPATIENT CONSULTATION" at bounding box center [397, 348] width 157 height 46
type input "3795"
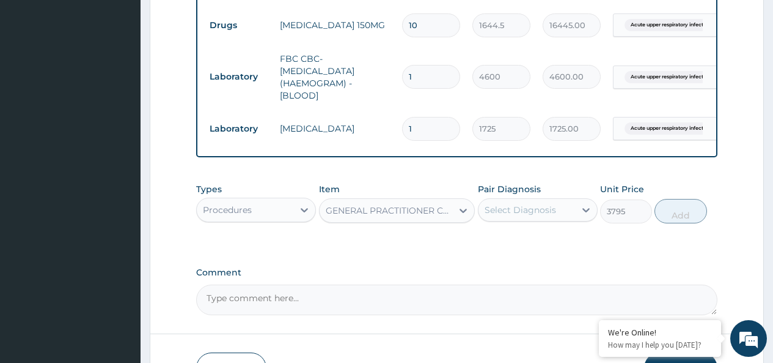
click at [523, 216] on div "Select Diagnosis" at bounding box center [521, 210] width 72 height 12
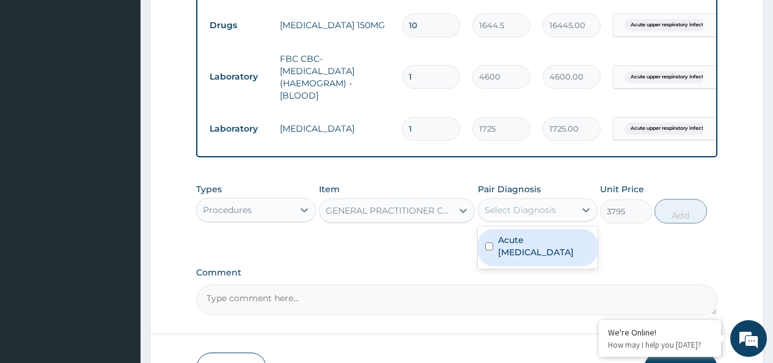
drag, startPoint x: 522, startPoint y: 257, endPoint x: 548, endPoint y: 252, distance: 26.9
click at [525, 256] on label "Acute upper respiratory infection" at bounding box center [544, 246] width 92 height 24
checkbox input "true"
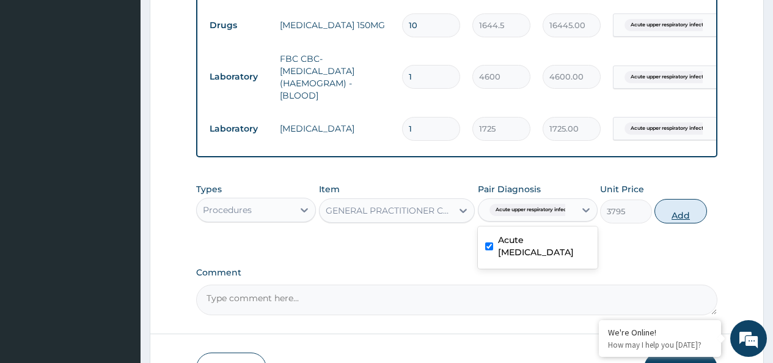
click at [688, 219] on button "Add" at bounding box center [681, 211] width 52 height 24
type input "0"
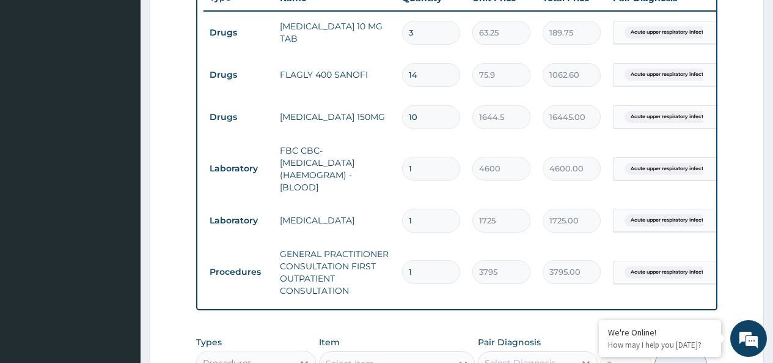
scroll to position [446, 0]
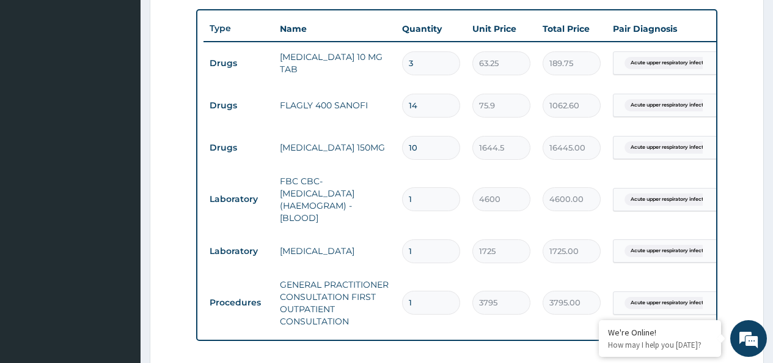
click at [432, 150] on input "10" at bounding box center [431, 148] width 58 height 24
type input "1"
type input "1644.50"
type input "1"
click at [602, 158] on td "1644.50" at bounding box center [572, 148] width 70 height 36
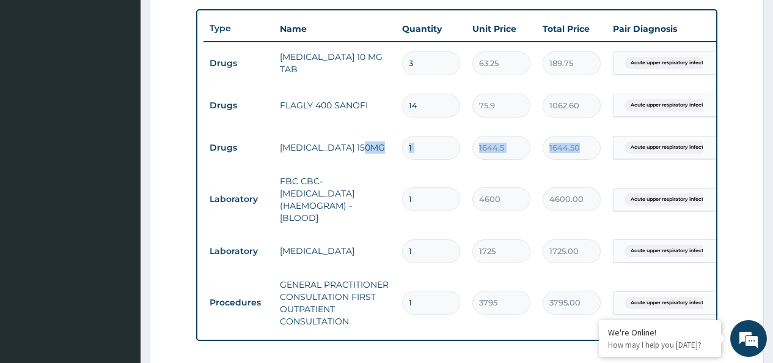
click at [602, 158] on td "1644.50" at bounding box center [572, 148] width 70 height 36
click at [437, 152] on input "1" at bounding box center [431, 148] width 58 height 24
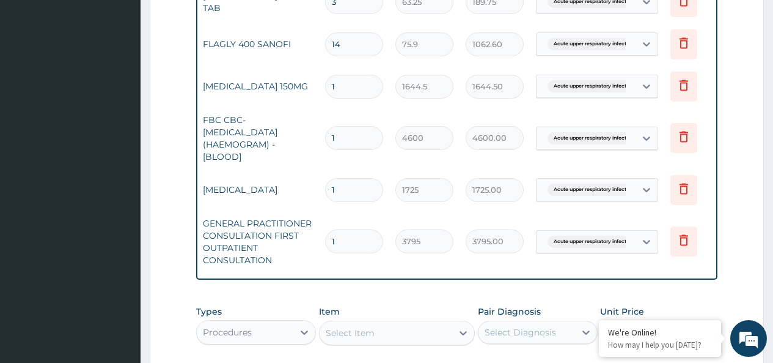
scroll to position [0, 92]
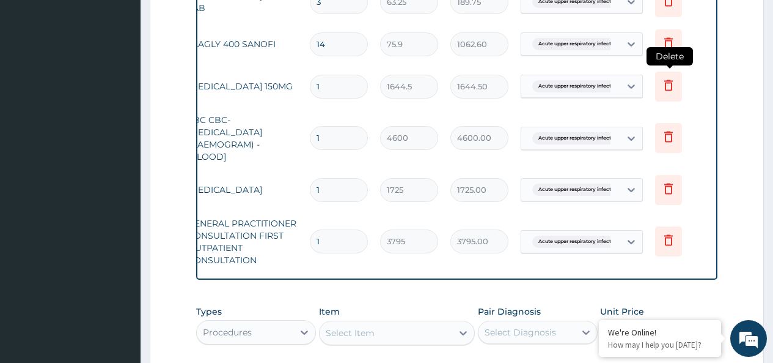
click at [671, 85] on icon at bounding box center [669, 85] width 15 height 15
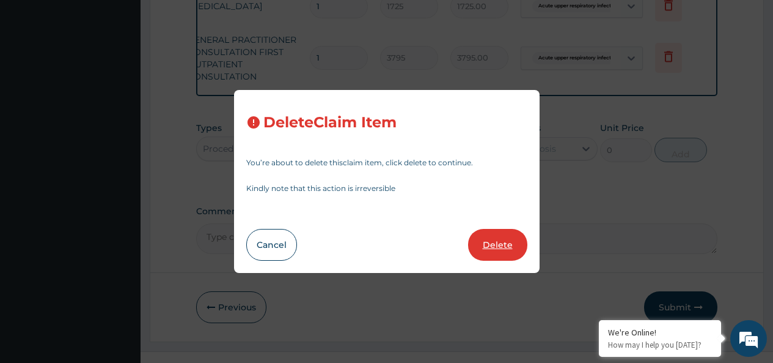
click at [509, 246] on button "Delete" at bounding box center [497, 245] width 59 height 32
type input "4600"
type input "4600.00"
type input "1725"
type input "1725.00"
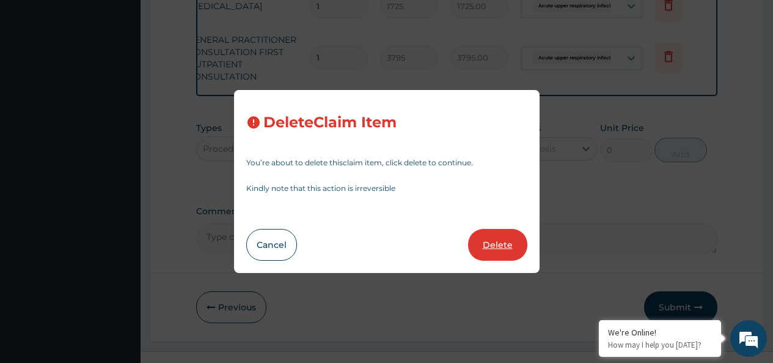
type input "3795"
type input "3795.00"
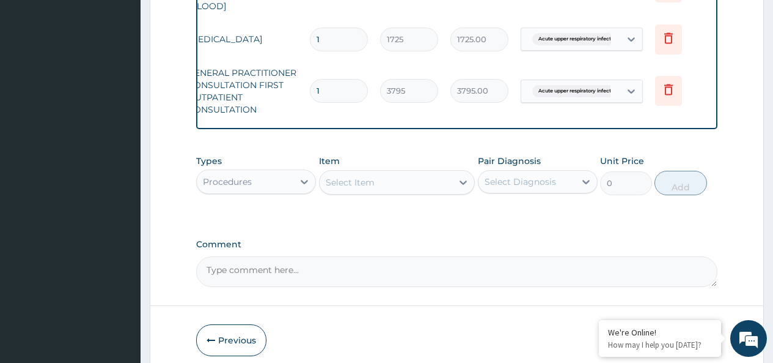
scroll to position [677, 0]
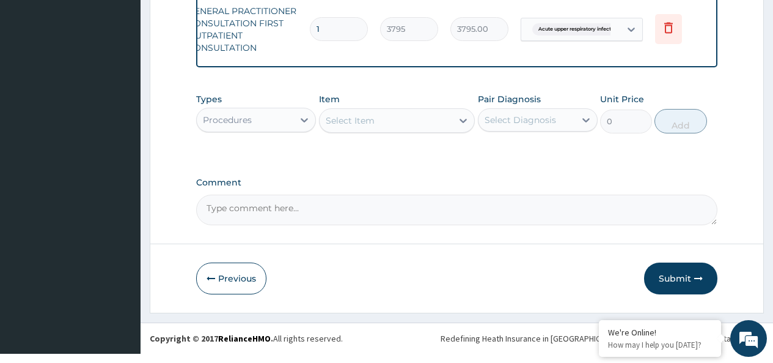
click at [372, 127] on div "Select Item" at bounding box center [350, 120] width 49 height 12
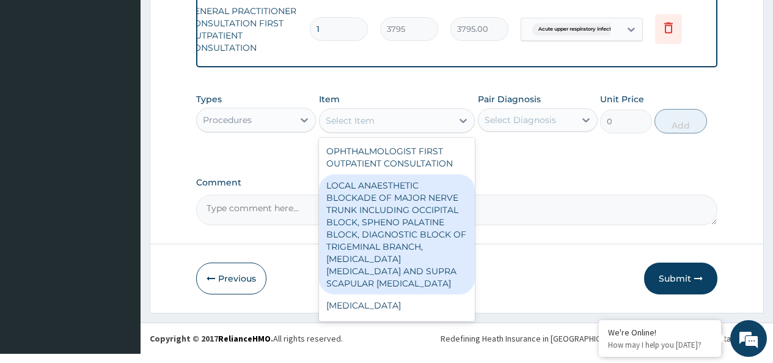
click at [251, 124] on div "Procedures" at bounding box center [227, 120] width 49 height 12
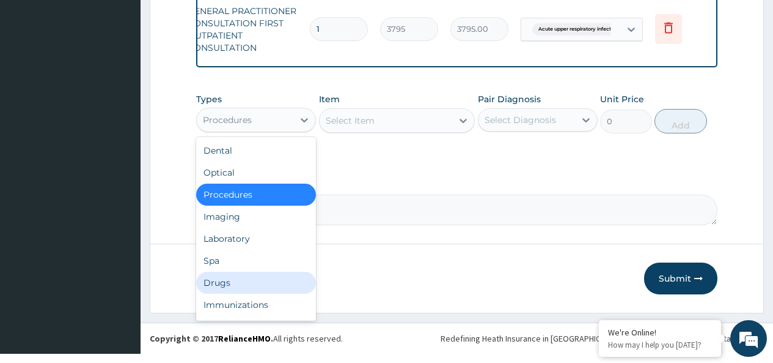
click at [249, 288] on div "Drugs" at bounding box center [256, 282] width 120 height 22
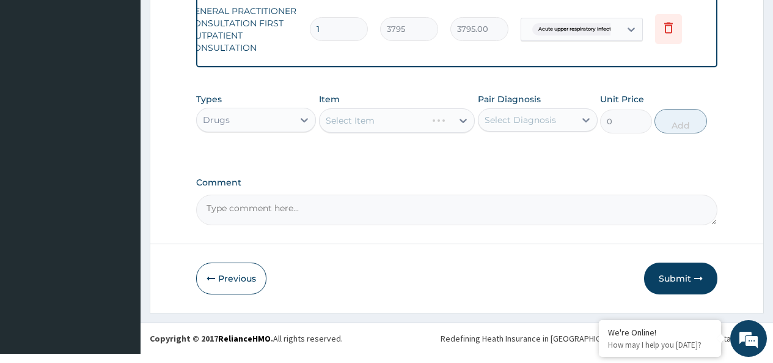
click at [364, 131] on div "Select Item" at bounding box center [397, 120] width 157 height 24
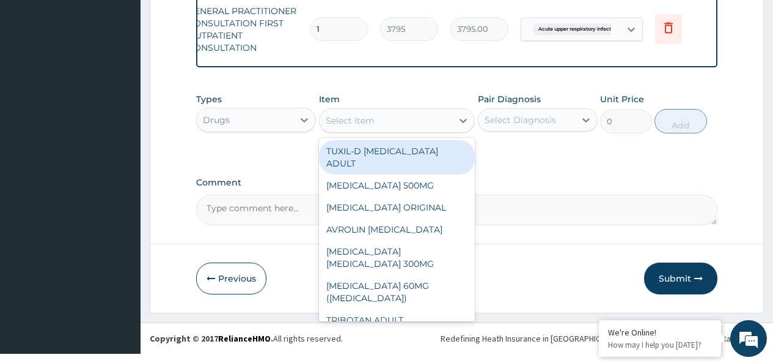
click at [361, 127] on div "Select Item" at bounding box center [350, 120] width 49 height 12
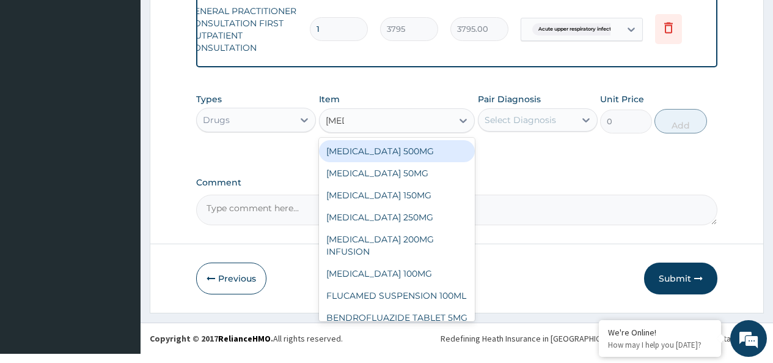
type input "FLUC"
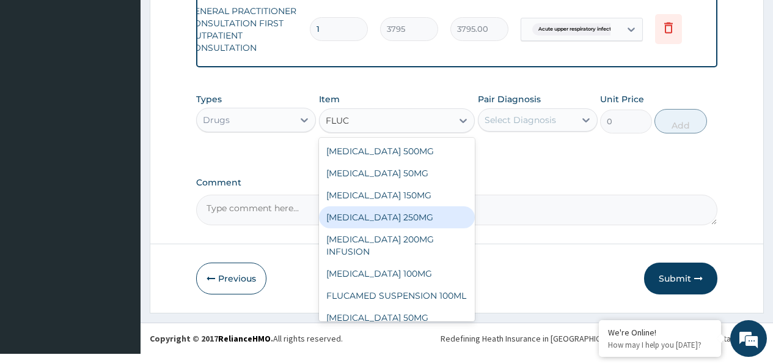
click at [440, 224] on div "FLUCLOXACILLIN 250MG" at bounding box center [397, 217] width 157 height 22
type input "189.75"
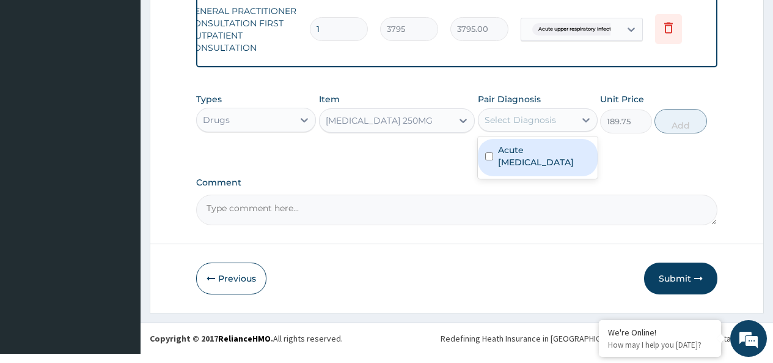
click at [509, 126] on div "Select Diagnosis" at bounding box center [521, 120] width 72 height 12
click at [513, 168] on label "Acute upper respiratory infection" at bounding box center [544, 156] width 92 height 24
checkbox input "true"
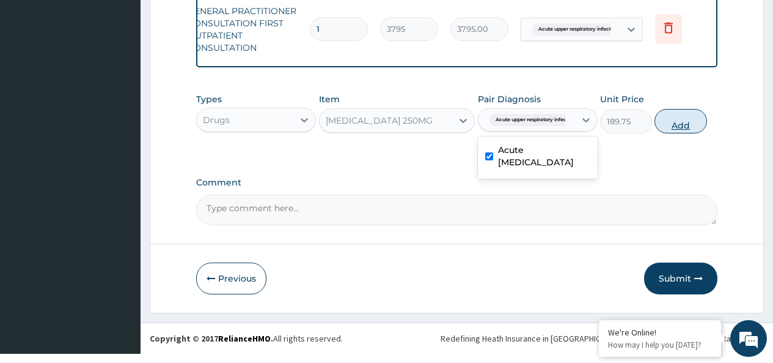
click at [677, 133] on button "Add" at bounding box center [681, 121] width 52 height 24
type input "0"
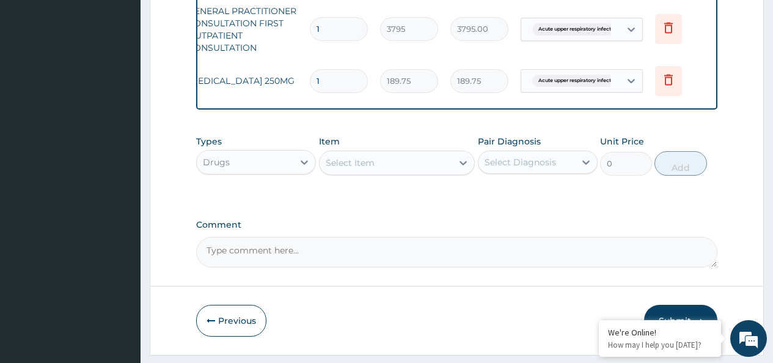
type input "10"
type input "1897.50"
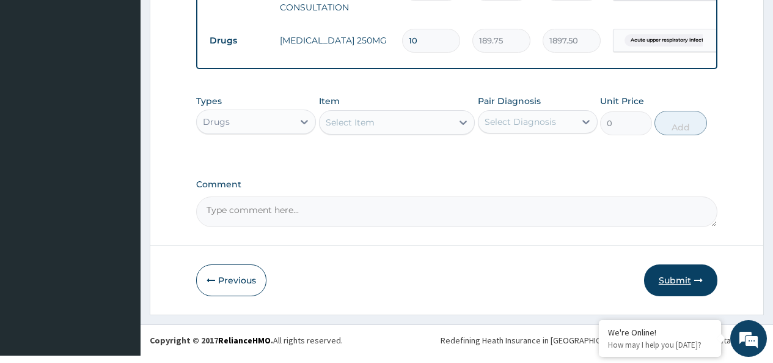
scroll to position [719, 0]
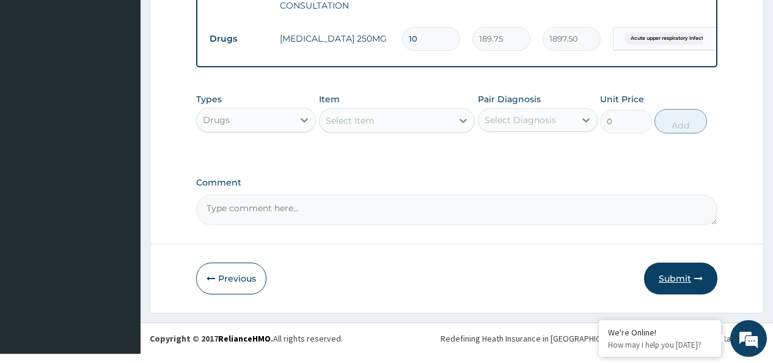
type input "10"
click at [684, 287] on button "Submit" at bounding box center [680, 278] width 73 height 32
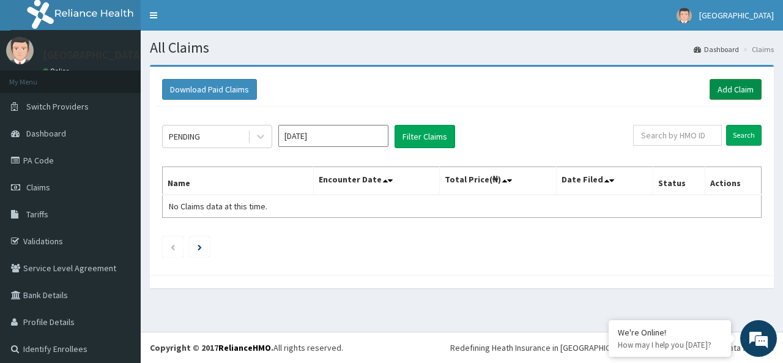
click at [710, 92] on link "Add Claim" at bounding box center [735, 89] width 52 height 21
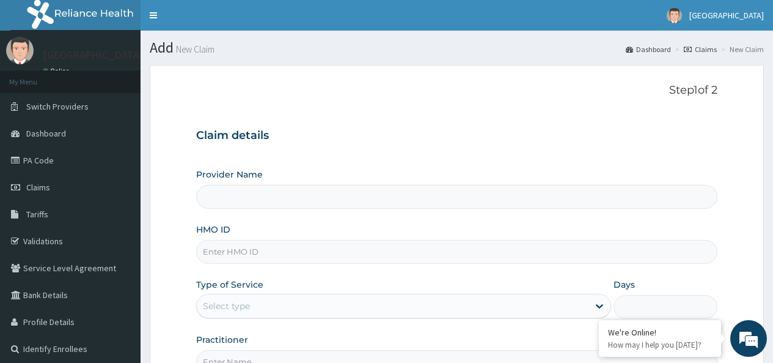
click at [331, 244] on input "HMO ID" at bounding box center [457, 252] width 522 height 24
type input "[GEOGRAPHIC_DATA]"
type input "D"
type input "SOG/1031/A"
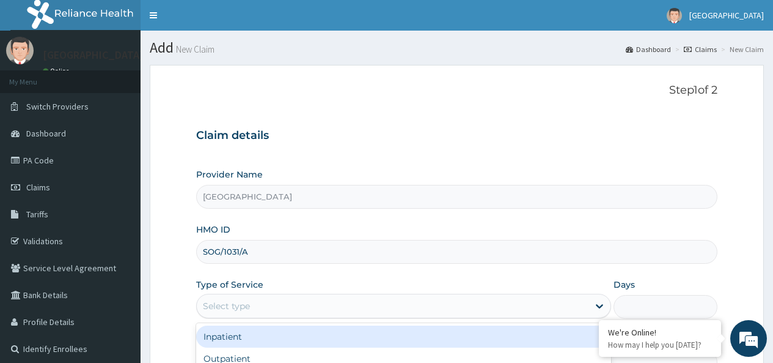
click at [343, 304] on div "Select type" at bounding box center [393, 306] width 392 height 20
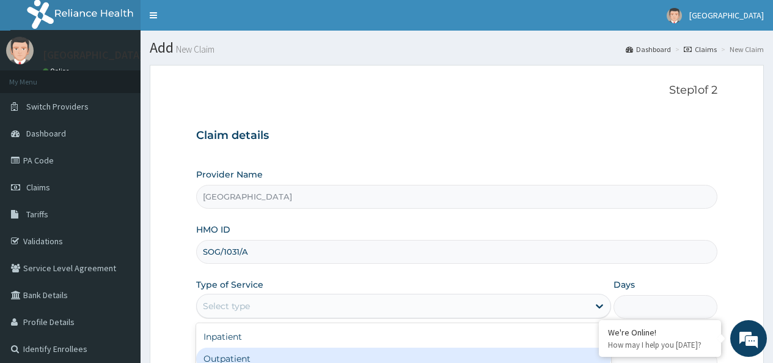
click at [240, 351] on div "Outpatient" at bounding box center [403, 358] width 415 height 22
type input "1"
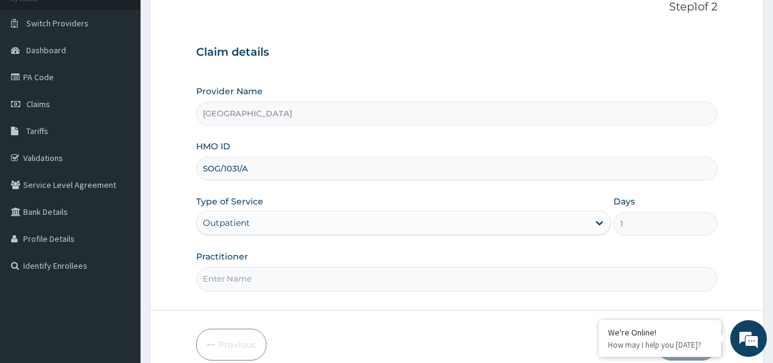
scroll to position [140, 0]
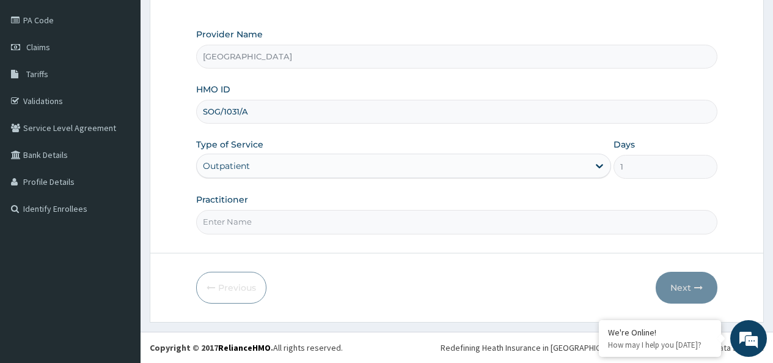
click at [256, 220] on input "Practitioner" at bounding box center [457, 222] width 522 height 24
type input "OKPECHI HAPPINESS"
click at [682, 290] on button "Next" at bounding box center [687, 287] width 62 height 32
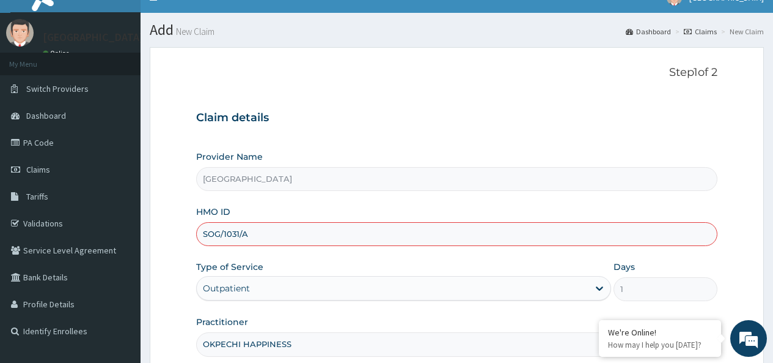
scroll to position [79, 0]
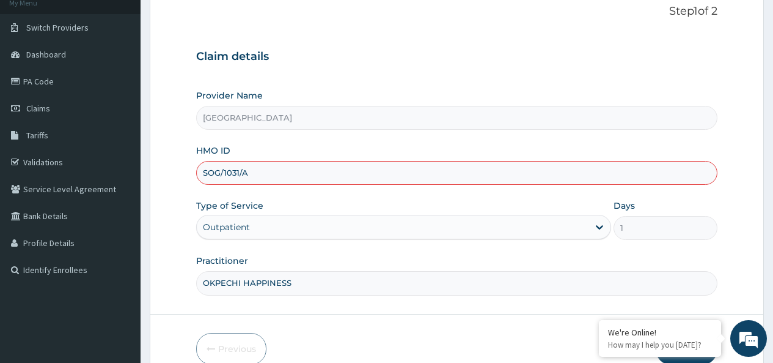
click at [234, 171] on input "SOG/1031/A" at bounding box center [457, 173] width 522 height 24
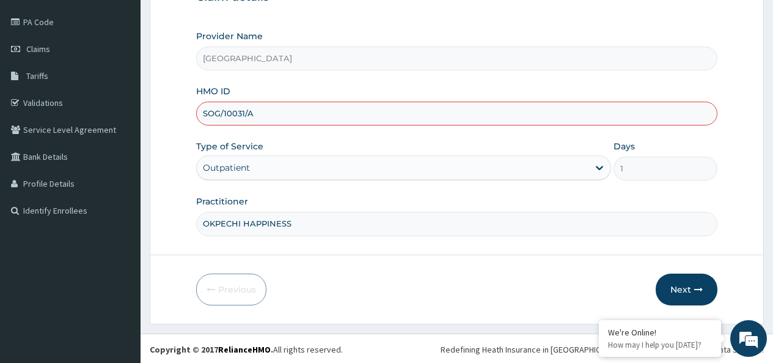
scroll to position [140, 0]
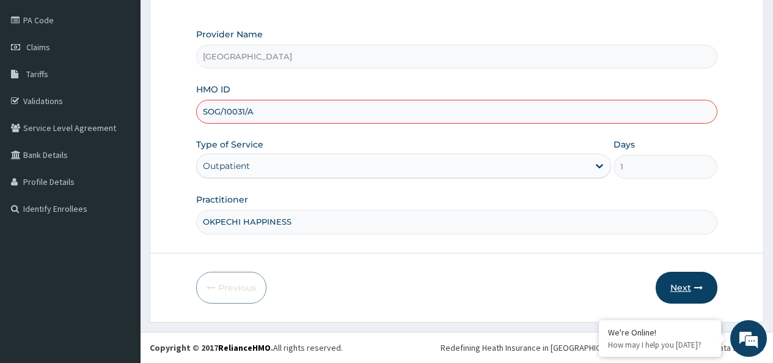
type input "SOG/10031/A"
click at [695, 290] on icon "button" at bounding box center [699, 287] width 9 height 9
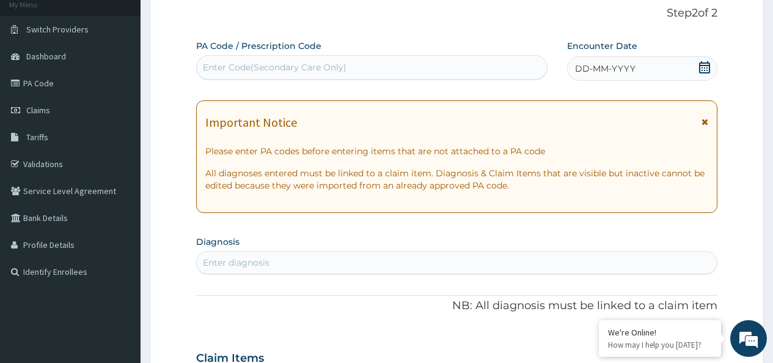
scroll to position [0, 0]
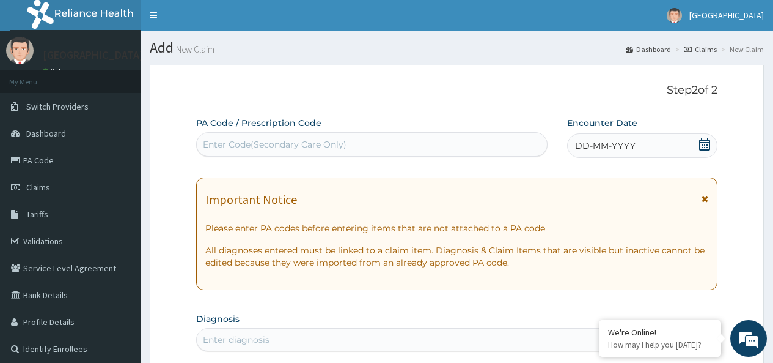
drag, startPoint x: 630, startPoint y: 116, endPoint x: 692, endPoint y: 125, distance: 63.0
drag, startPoint x: 692, startPoint y: 125, endPoint x: 703, endPoint y: 130, distance: 12.3
drag, startPoint x: 705, startPoint y: 144, endPoint x: 697, endPoint y: 141, distance: 8.3
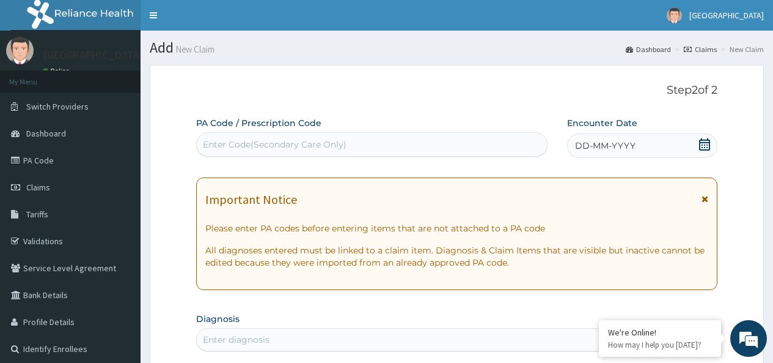
click at [704, 143] on icon at bounding box center [705, 144] width 12 height 12
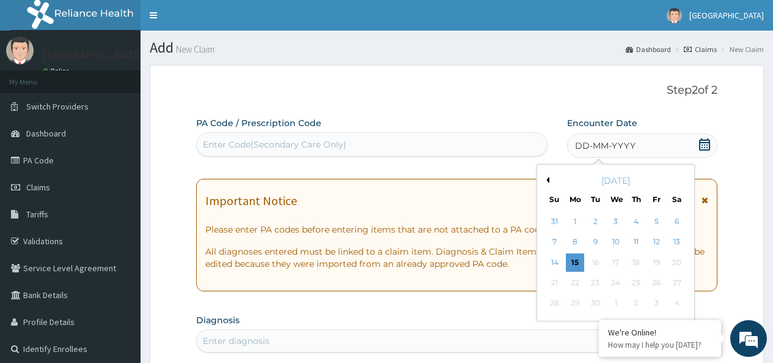
click at [548, 179] on button "Previous Month" at bounding box center [547, 180] width 6 height 6
click at [676, 282] on div "23" at bounding box center [677, 282] width 18 height 18
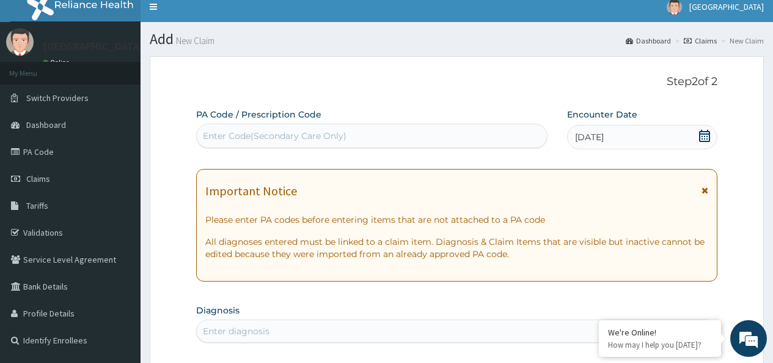
scroll to position [122, 0]
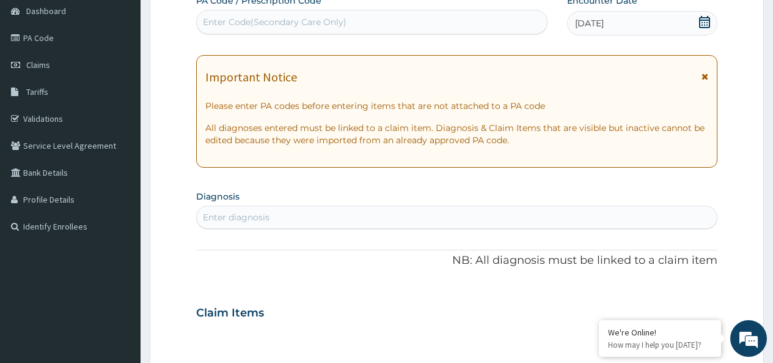
click at [268, 223] on div "Enter diagnosis" at bounding box center [236, 217] width 67 height 12
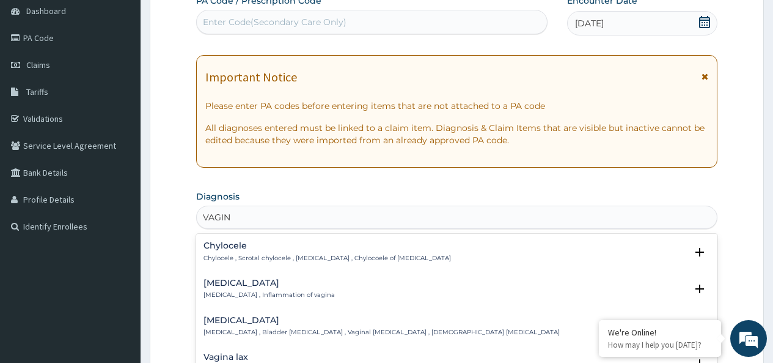
type input "VAGINI"
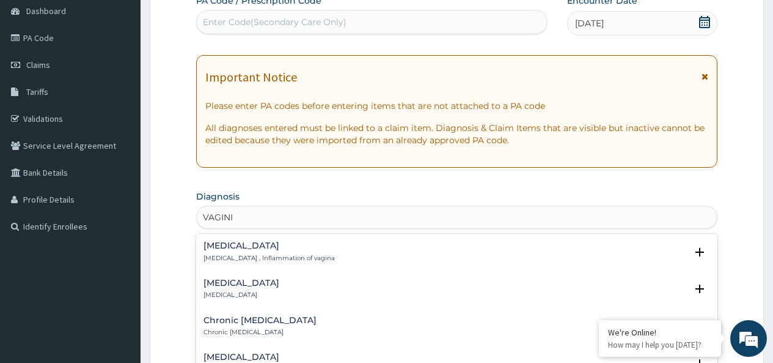
click at [251, 284] on h4 "Acute vaginitis" at bounding box center [242, 282] width 76 height 9
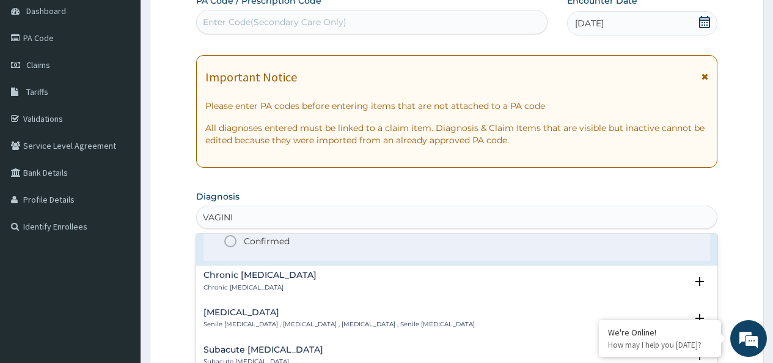
click at [257, 235] on p "Confirmed" at bounding box center [267, 241] width 46 height 12
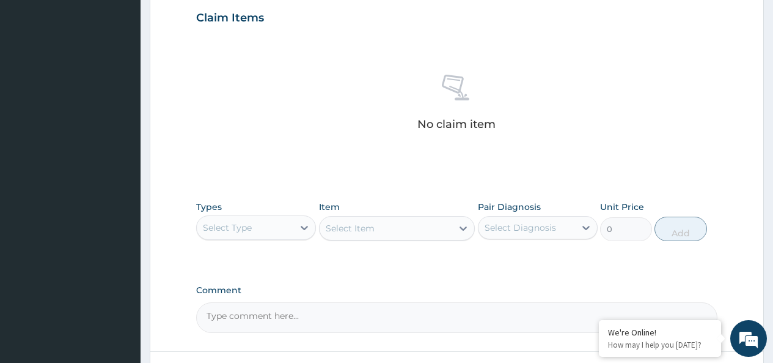
scroll to position [428, 0]
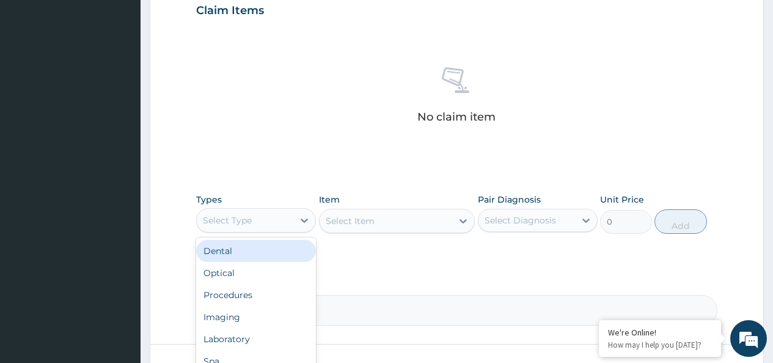
click at [270, 227] on div "Select Type" at bounding box center [245, 220] width 97 height 20
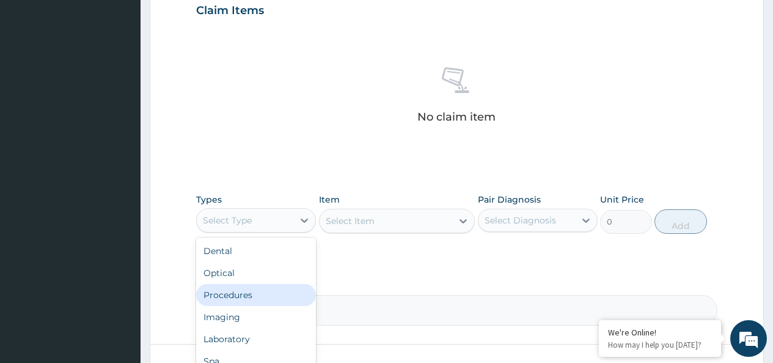
click at [255, 295] on div "Procedures" at bounding box center [256, 295] width 120 height 22
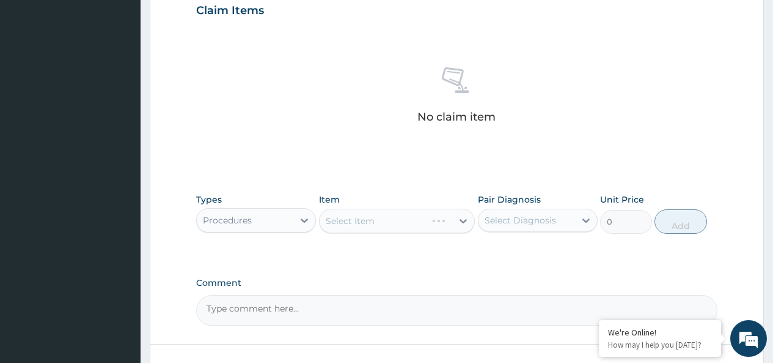
click at [378, 223] on div "Select Item" at bounding box center [397, 220] width 157 height 24
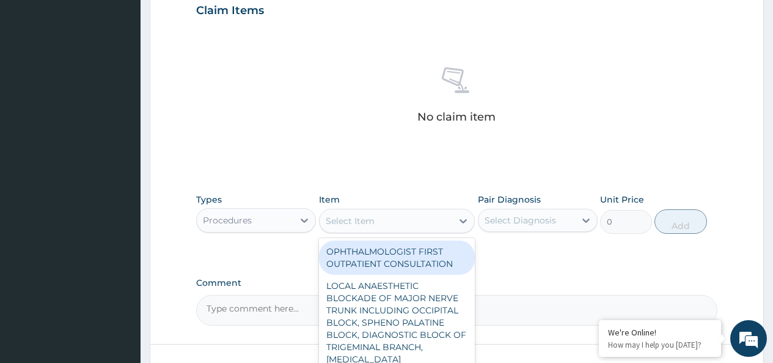
click at [378, 224] on div "Select Item" at bounding box center [386, 221] width 133 height 20
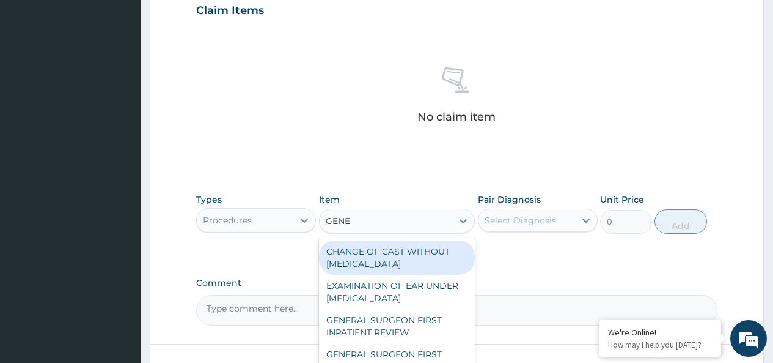
type input "GENER"
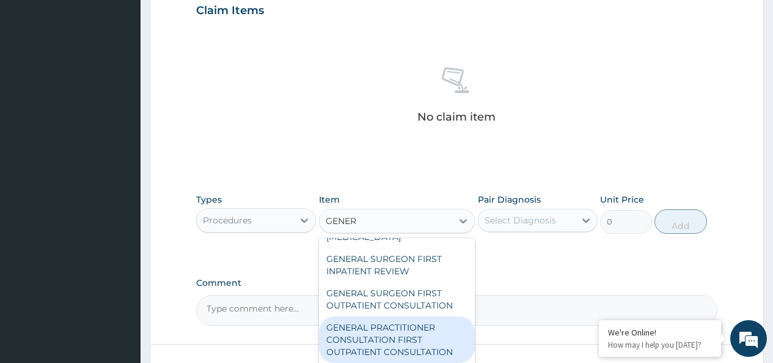
click at [404, 333] on div "GENERAL PRACTITIONER CONSULTATION FIRST OUTPATIENT CONSULTATION" at bounding box center [397, 339] width 157 height 46
type input "3795"
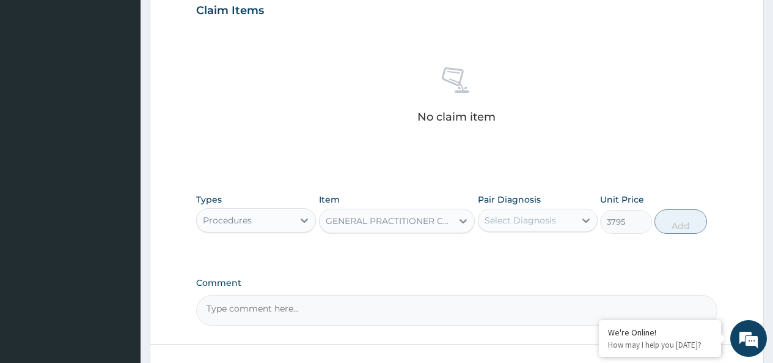
click at [533, 223] on div "Select Diagnosis" at bounding box center [521, 220] width 72 height 12
click at [539, 249] on label "Acute vaginitis" at bounding box center [536, 250] width 76 height 12
checkbox input "true"
click at [676, 226] on button "Add" at bounding box center [681, 221] width 52 height 24
type input "0"
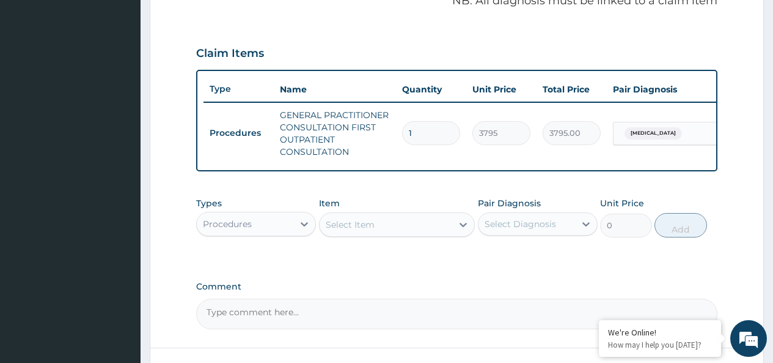
scroll to position [367, 0]
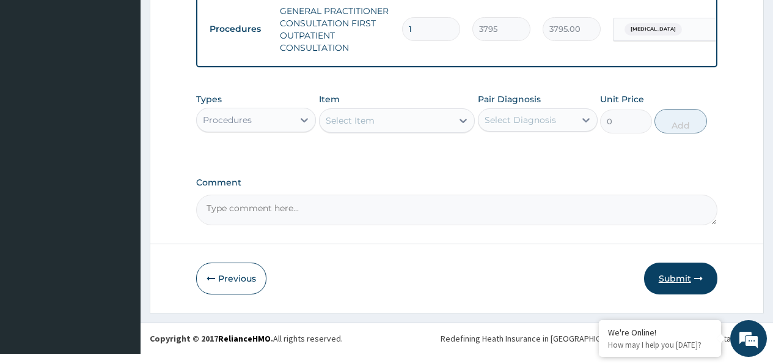
click at [679, 289] on button "Submit" at bounding box center [680, 278] width 73 height 32
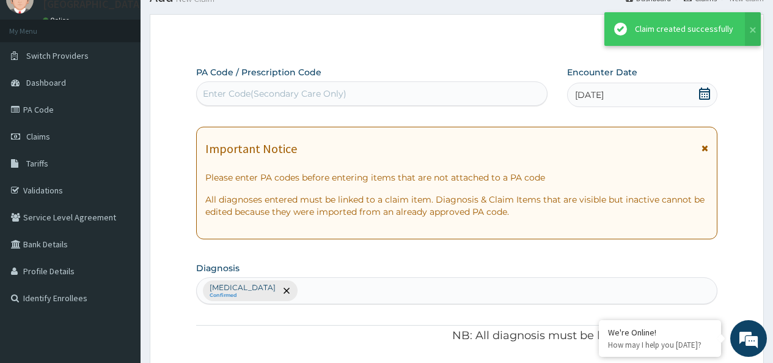
scroll to position [489, 0]
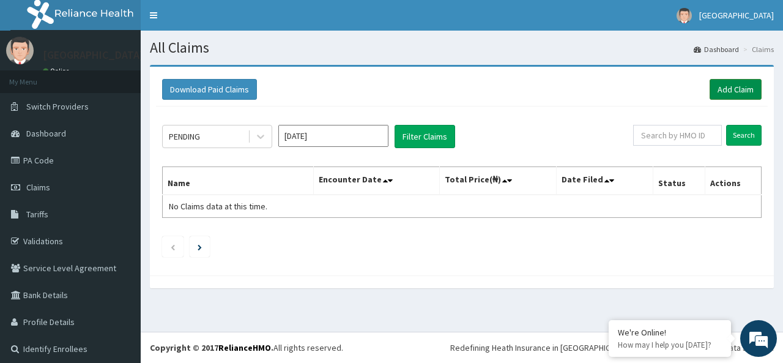
click at [721, 81] on link "Add Claim" at bounding box center [735, 89] width 52 height 21
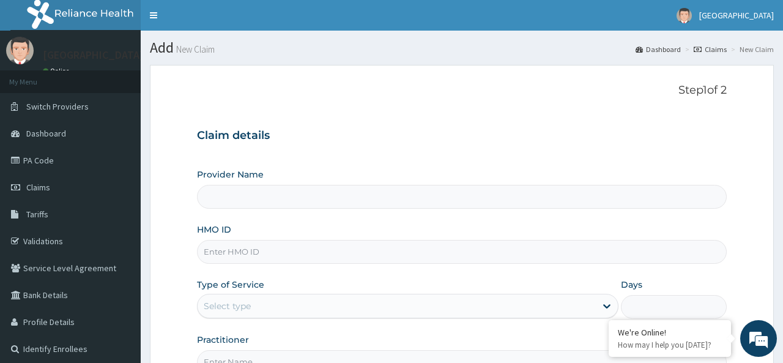
type input "[GEOGRAPHIC_DATA]"
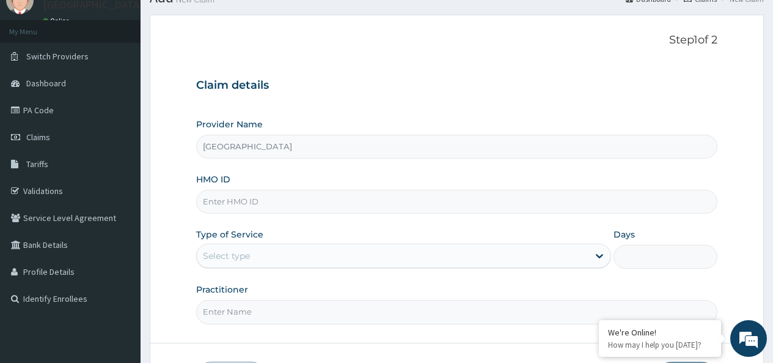
scroll to position [61, 0]
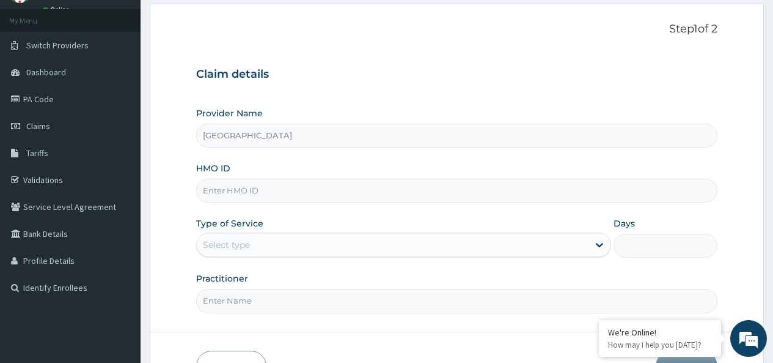
click at [354, 137] on input "[GEOGRAPHIC_DATA]" at bounding box center [457, 136] width 522 height 24
click at [326, 199] on input "HMO ID" at bounding box center [457, 191] width 522 height 24
type input "HIA/10606/A"
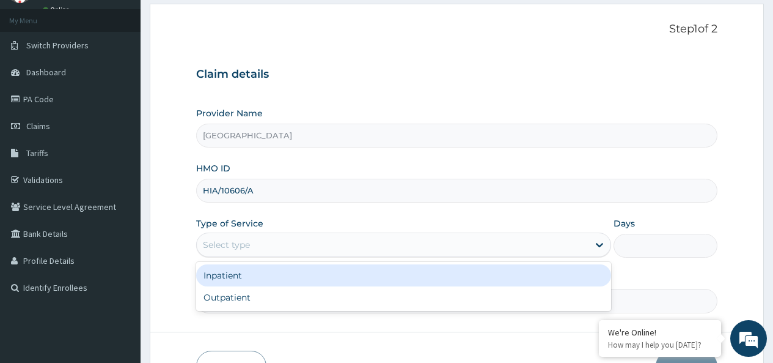
click at [284, 243] on div "Select type" at bounding box center [393, 245] width 392 height 20
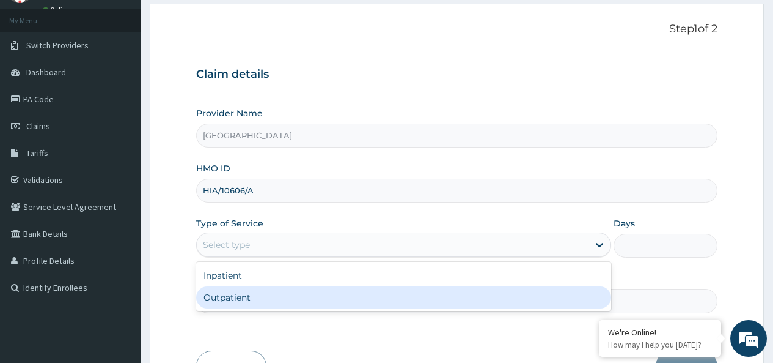
click at [283, 293] on div "Outpatient" at bounding box center [403, 297] width 415 height 22
type input "1"
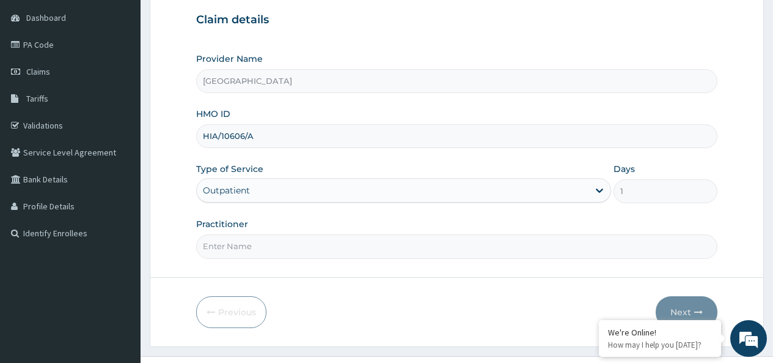
scroll to position [140, 0]
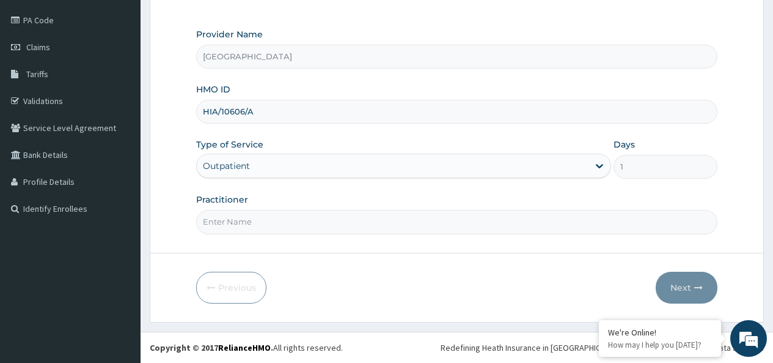
click at [265, 222] on input "Practitioner" at bounding box center [457, 222] width 522 height 24
type input "[PERSON_NAME]"
click at [695, 284] on icon "button" at bounding box center [699, 287] width 9 height 9
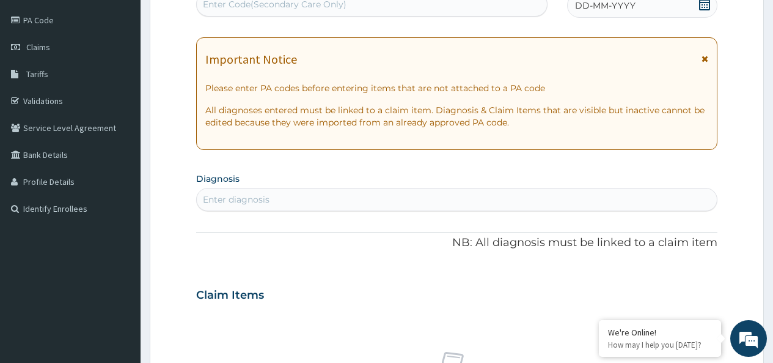
click at [310, 191] on div "Enter diagnosis" at bounding box center [457, 200] width 520 height 20
click at [299, 201] on div "Enter diagnosis" at bounding box center [457, 200] width 520 height 20
type input "C"
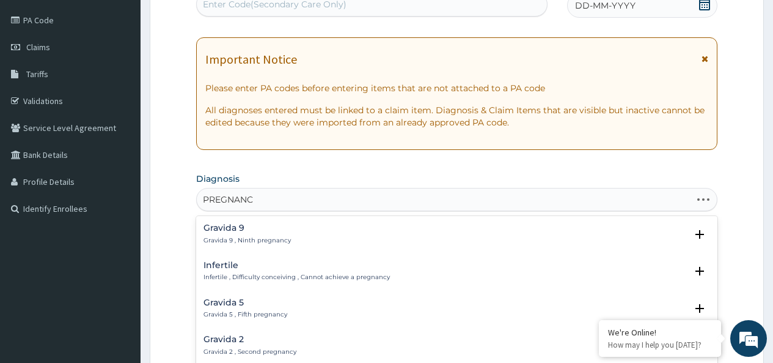
type input "PREGNANCY"
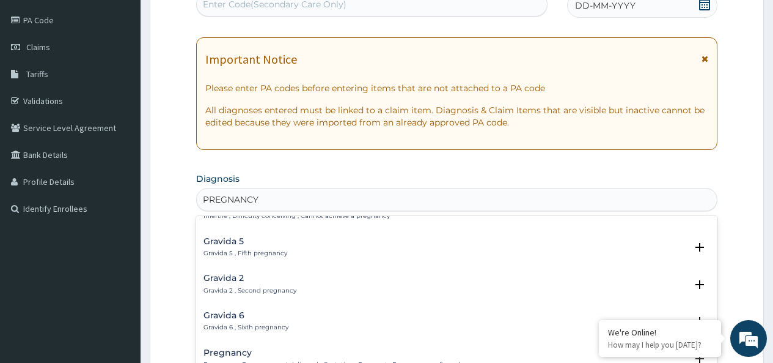
scroll to position [0, 0]
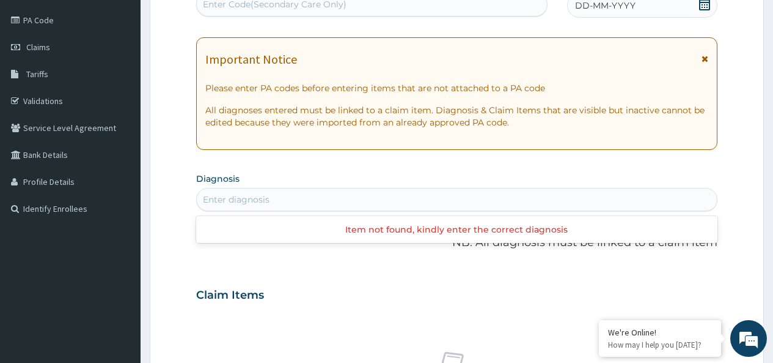
drag, startPoint x: 279, startPoint y: 197, endPoint x: 219, endPoint y: 210, distance: 61.9
click at [219, 210] on div "Enter diagnosis" at bounding box center [457, 199] width 522 height 23
click at [242, 204] on div "Enter diagnosis" at bounding box center [236, 199] width 67 height 12
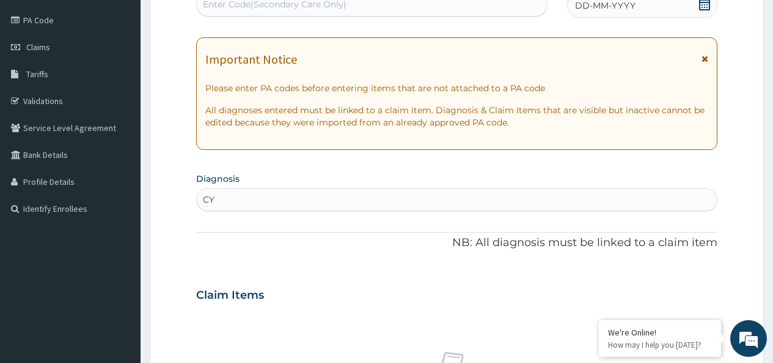
type input "C"
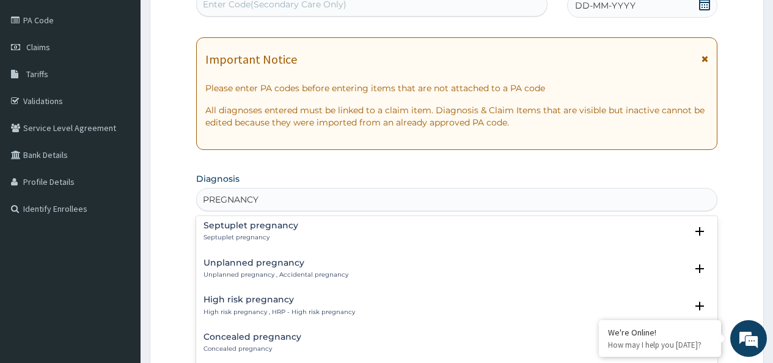
scroll to position [1711, 0]
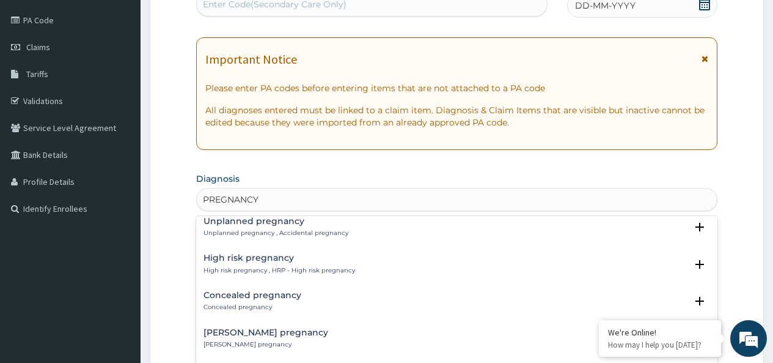
type input "PREGNANCY"
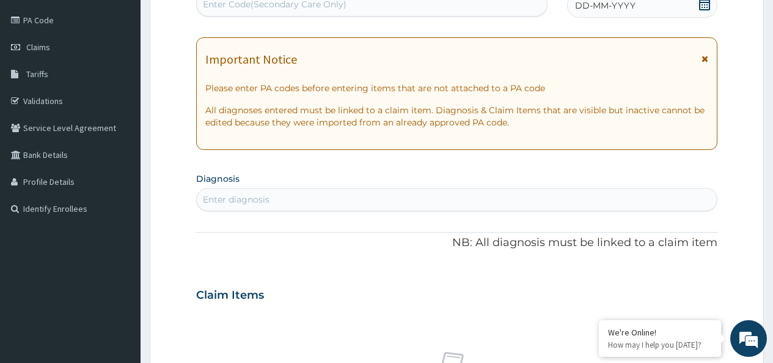
click at [293, 195] on div "Enter diagnosis" at bounding box center [457, 200] width 520 height 20
type input "C"
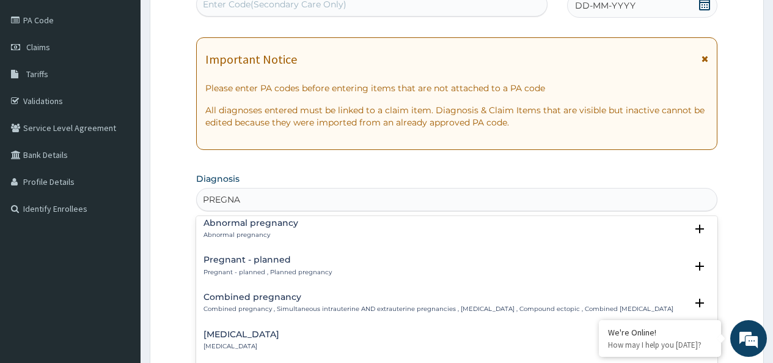
scroll to position [1345, 0]
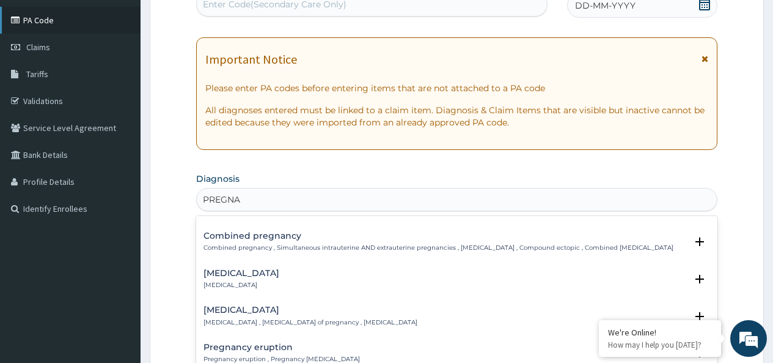
type input "PREGNA"
